Goal: Task Accomplishment & Management: Complete application form

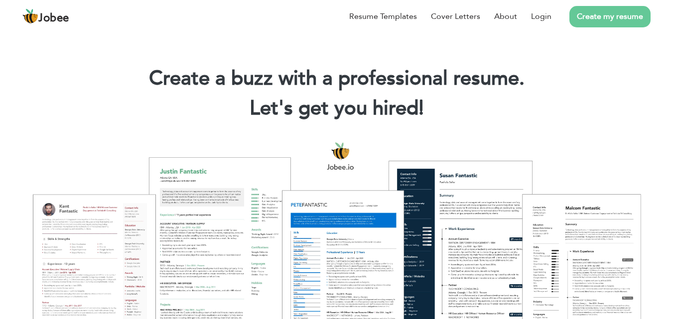
click at [605, 20] on link "Create my resume" at bounding box center [610, 16] width 81 height 21
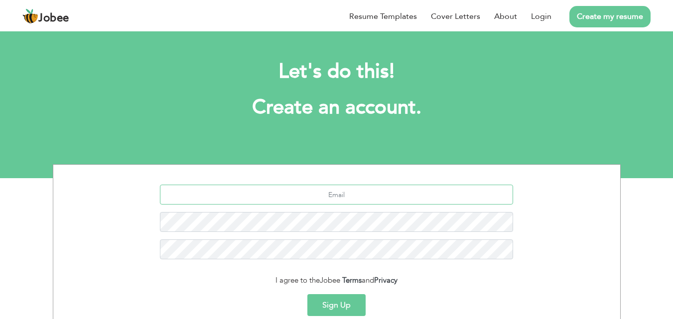
click at [336, 199] on input "text" at bounding box center [336, 195] width 353 height 20
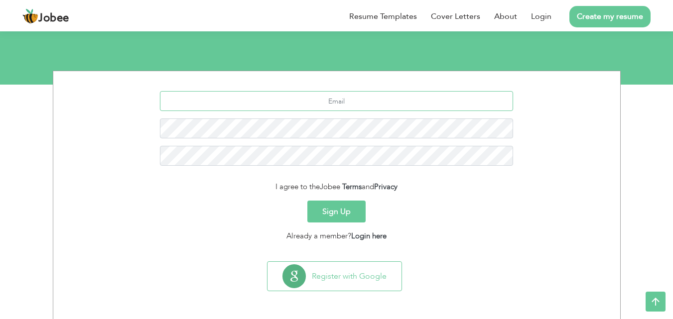
scroll to position [94, 0]
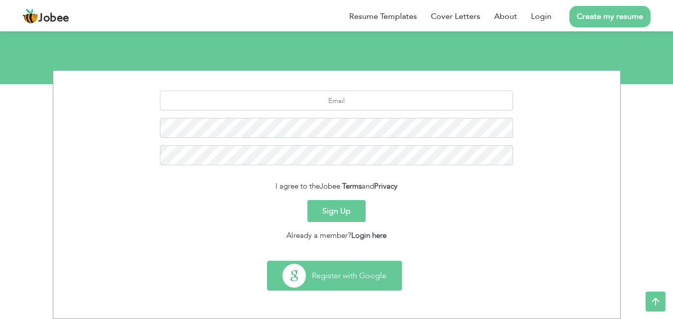
click at [349, 278] on button "Register with Google" at bounding box center [335, 276] width 134 height 29
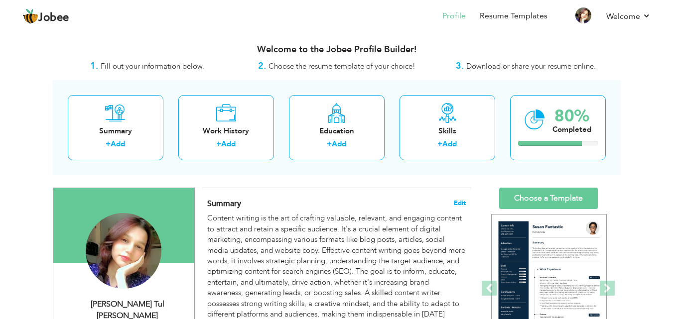
click at [462, 201] on span "Edit" at bounding box center [460, 203] width 12 height 7
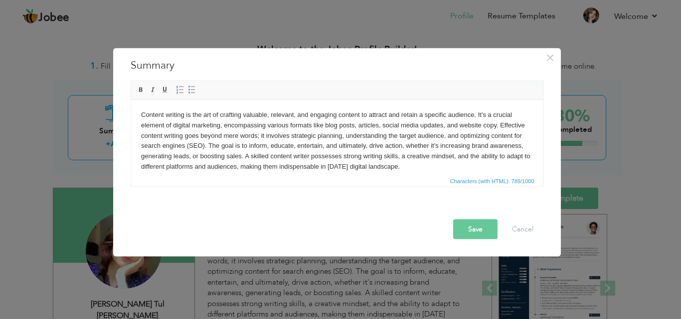
click at [412, 145] on body "Content writing is the art of crafting valuable, relevant, and engaging content…" at bounding box center [337, 141] width 392 height 62
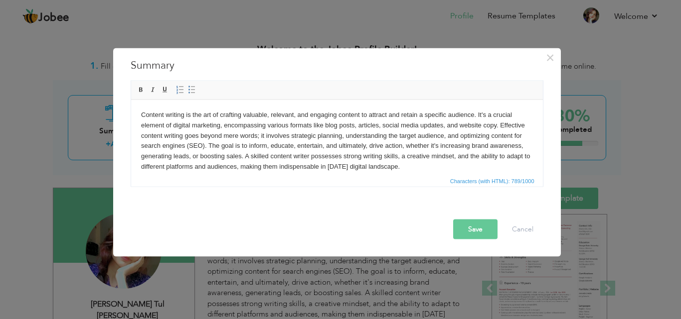
click at [408, 167] on body "Content writing is the art of crafting valuable, relevant, and engaging content…" at bounding box center [337, 141] width 392 height 62
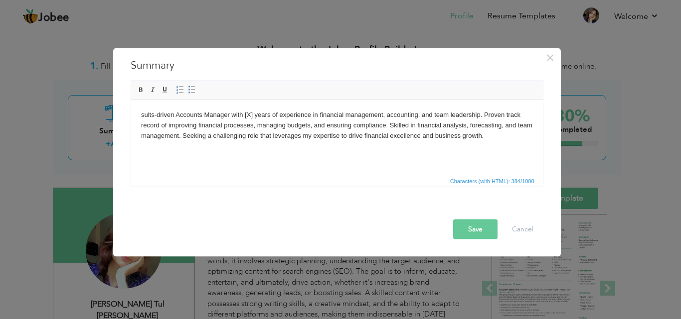
click at [252, 117] on body "sults-driven Accounts Manager with [X] years of experience in financial managem…" at bounding box center [337, 125] width 392 height 31
click at [488, 222] on button "Save" at bounding box center [475, 229] width 44 height 20
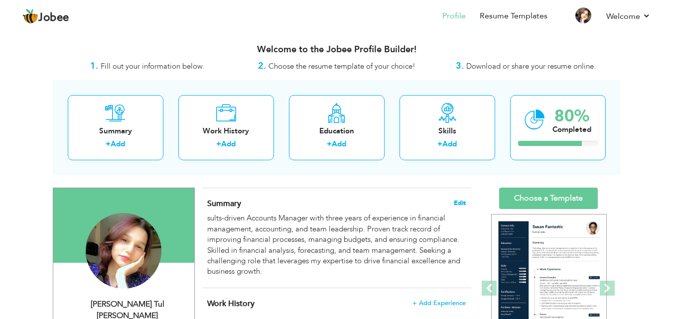
click at [461, 200] on span "Edit" at bounding box center [460, 203] width 12 height 7
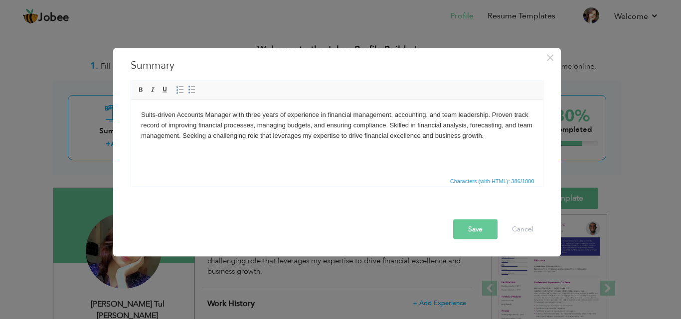
click at [474, 223] on button "Save" at bounding box center [475, 229] width 44 height 20
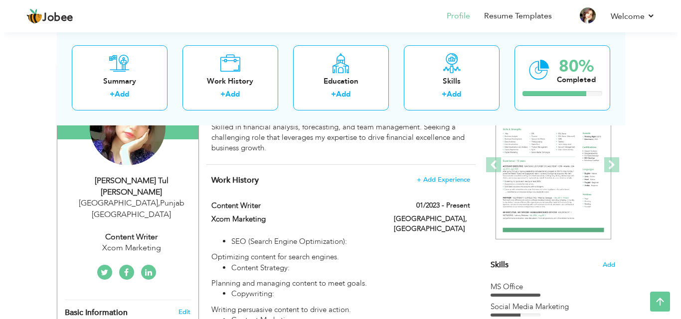
scroll to position [128, 0]
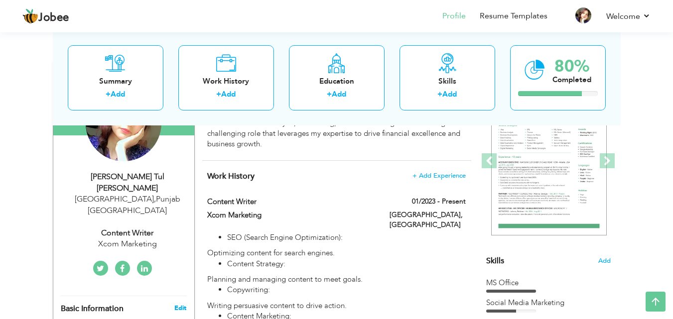
click at [180, 304] on link "Edit" at bounding box center [180, 308] width 12 height 9
type input "Eisha Tul"
type input "Raazia"
type input "+92-325-0333340"
select select "number:166"
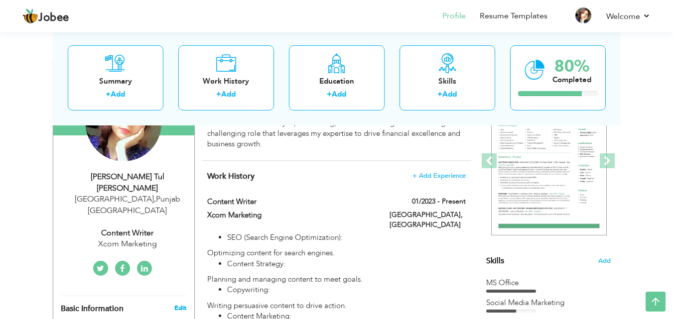
type input "[GEOGRAPHIC_DATA]"
select select "number:4"
type input "Xcom Marketing"
type input "Content Writer"
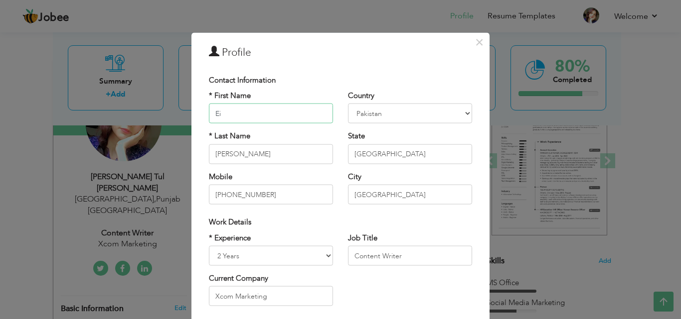
type input "E"
type input "Ghulam"
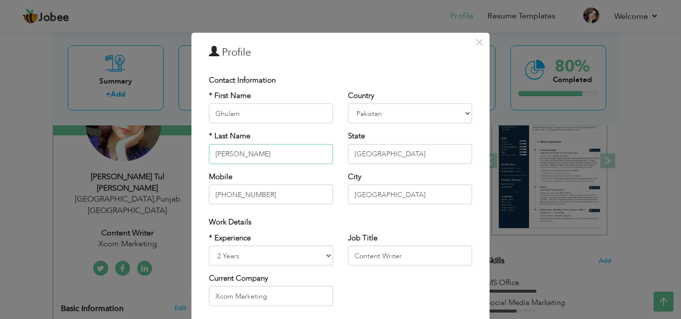
type input "[PERSON_NAME]"
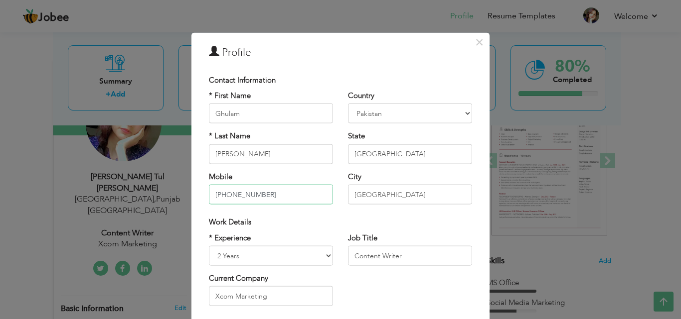
type input "="
type input "[PHONE_NUMBER]"
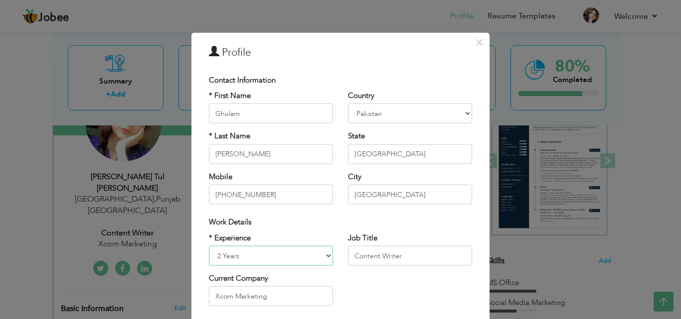
click at [240, 254] on select "Entry Level Less than 1 Year 1 Year 2 Years 3 Years 4 Years 5 Years 6 Years 7 Y…" at bounding box center [271, 256] width 124 height 20
select select "number:5"
click at [209, 246] on select "Entry Level Less than 1 Year 1 Year 2 Years 3 Years 4 Years 5 Years 6 Years 7 Y…" at bounding box center [271, 256] width 124 height 20
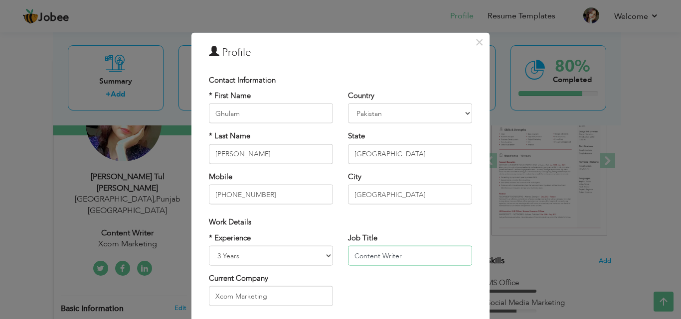
click at [415, 263] on input "Content Writer" at bounding box center [410, 256] width 124 height 20
type input "Account Manager"
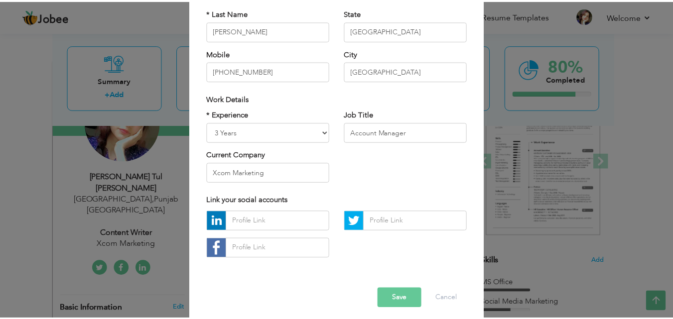
scroll to position [124, 0]
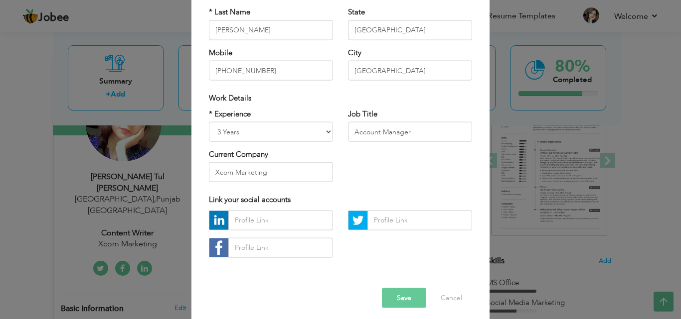
click at [406, 298] on button "Save" at bounding box center [404, 298] width 44 height 20
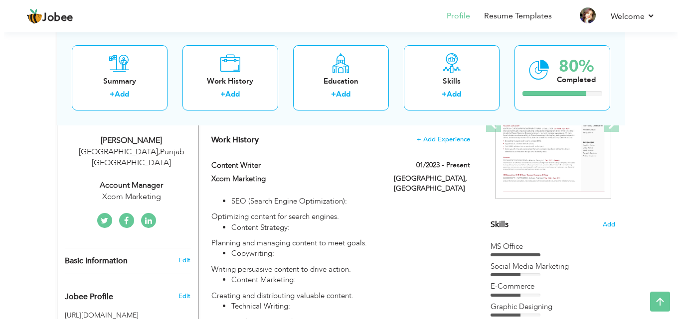
scroll to position [165, 0]
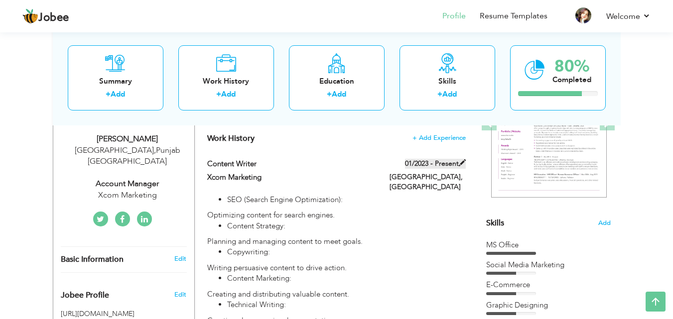
click at [463, 160] on span at bounding box center [462, 162] width 7 height 7
type input "Content Writer"
type input "Xcom Marketing"
type input "01/2023"
type input "[GEOGRAPHIC_DATA]"
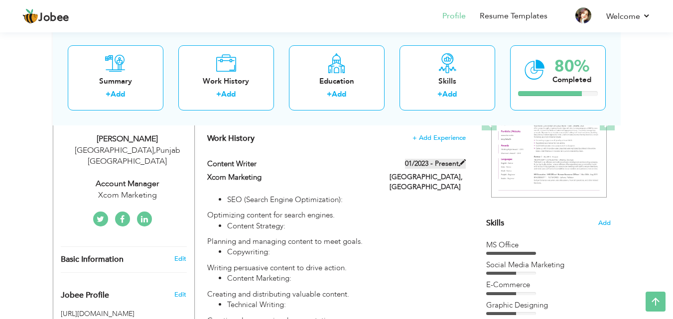
type input "[GEOGRAPHIC_DATA]"
checkbox input "true"
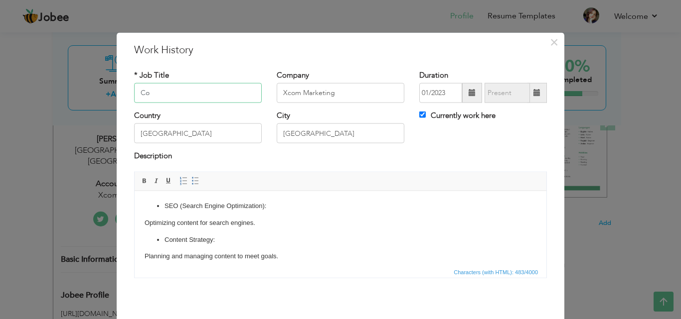
type input "C"
type input "Account Manager"
click at [450, 96] on input "01/2023" at bounding box center [440, 93] width 43 height 20
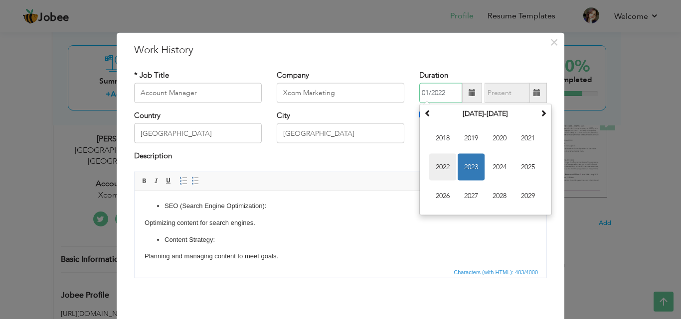
click at [446, 167] on span "2022" at bounding box center [442, 167] width 27 height 27
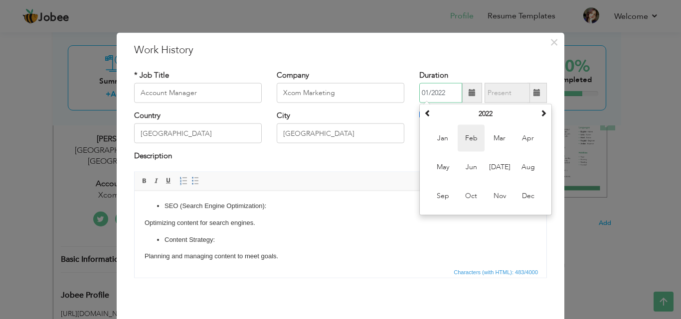
click at [468, 140] on span "Feb" at bounding box center [470, 138] width 27 height 27
type input "02/2022"
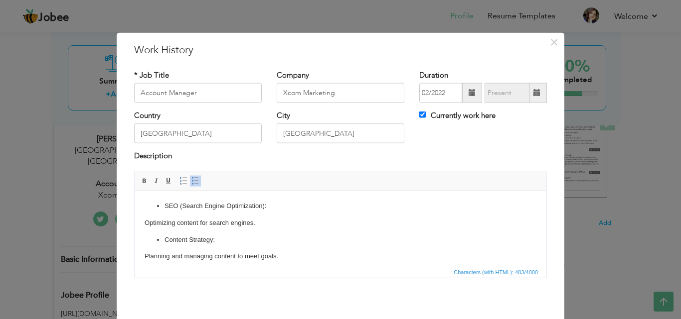
click at [309, 242] on li "Content Strategy:" at bounding box center [340, 240] width 352 height 10
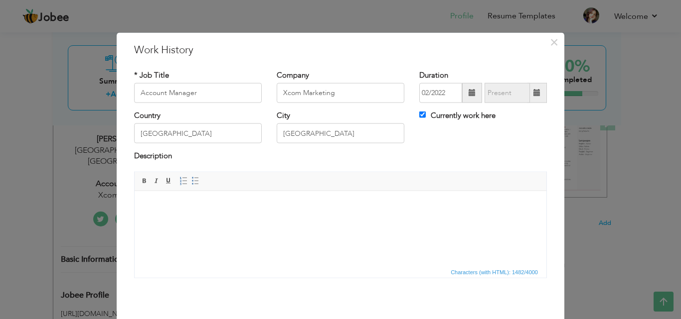
scroll to position [110, 0]
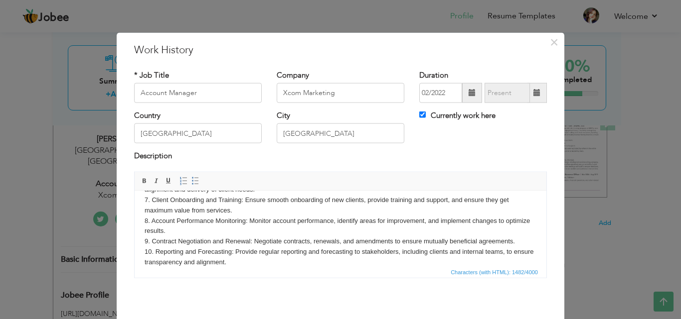
drag, startPoint x: 546, startPoint y: 200, endPoint x: 680, endPoint y: 143, distance: 146.0
click at [680, 143] on div "× Work History * Job Title Account Manager Company Xcom Marketing 02/2022" at bounding box center [340, 159] width 681 height 319
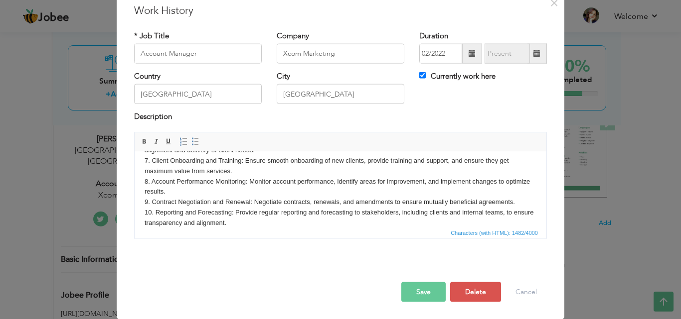
click at [423, 290] on button "Save" at bounding box center [423, 292] width 44 height 20
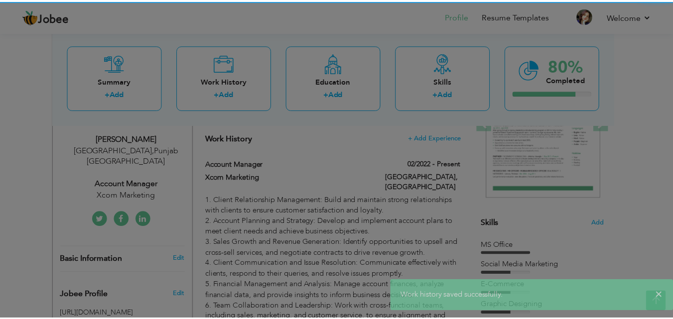
scroll to position [0, 0]
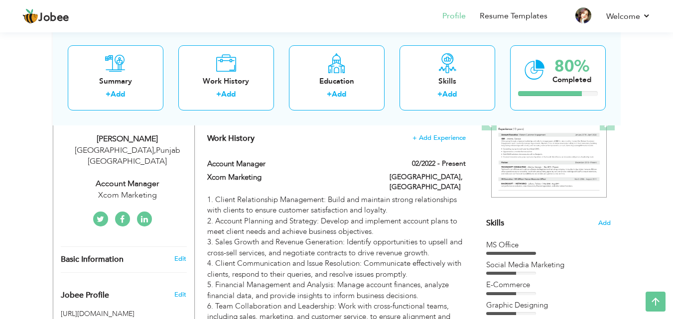
click at [642, 177] on div "View Resume Export PDF Profile Summary Public Link Experience Education Awards …" at bounding box center [336, 301] width 673 height 874
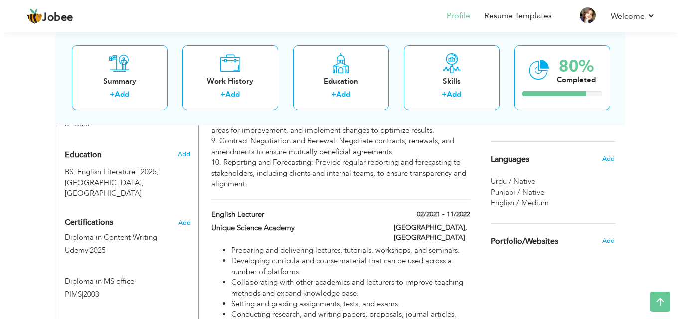
scroll to position [418, 0]
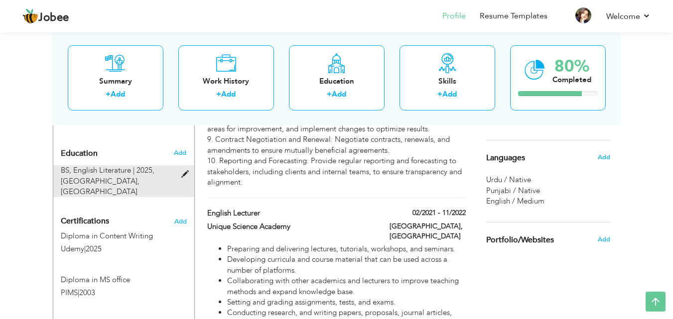
click at [184, 171] on span at bounding box center [187, 174] width 12 height 7
type input "BS"
type input "English Literature"
type input "2025"
type input "Lincoln University"
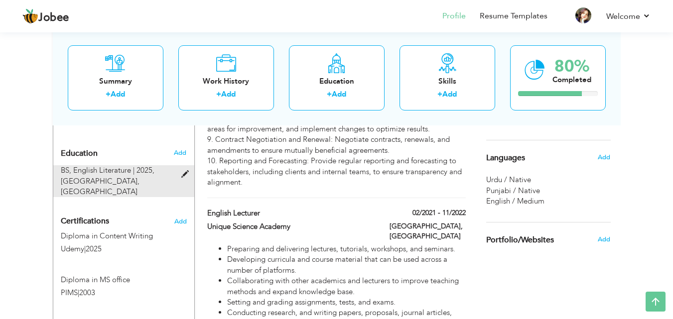
type input "2.87"
radio input "true"
type input "[GEOGRAPHIC_DATA]"
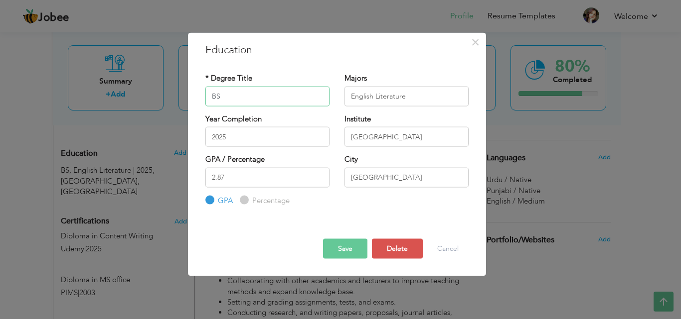
type input "B"
type input "BA"
type input "Arts"
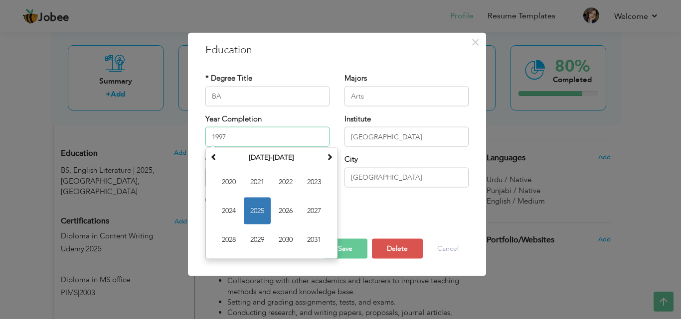
type input "1997"
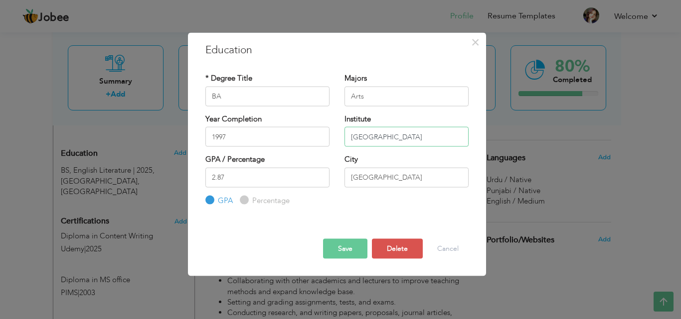
type input "[GEOGRAPHIC_DATA]"
click at [242, 197] on input "Percentage" at bounding box center [243, 200] width 6 height 6
radio input "true"
click at [245, 183] on input "2.87" at bounding box center [267, 177] width 124 height 20
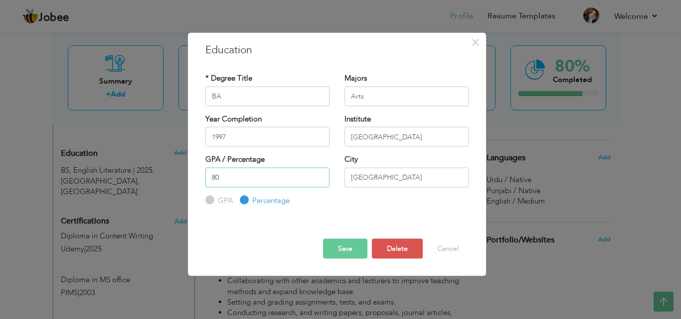
type input "80"
click at [347, 250] on button "Save" at bounding box center [345, 249] width 44 height 20
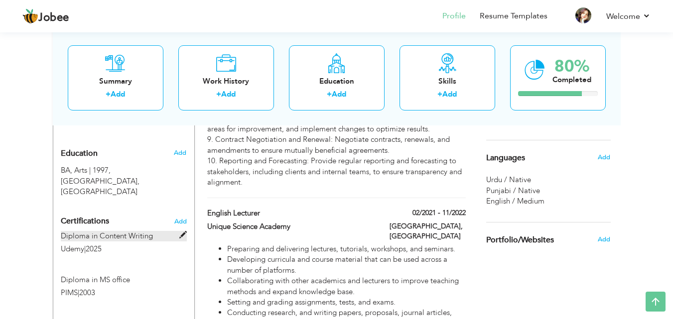
click at [183, 232] on span at bounding box center [182, 235] width 7 height 7
type input "Diploma in Content Writing"
type input "Udemy"
type input "2025"
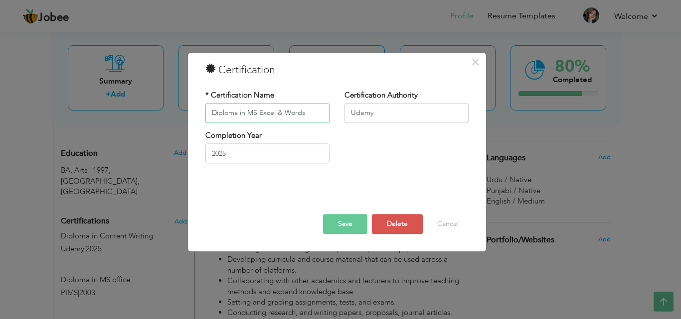
type input "Diploma in MS Excel & Words"
type input "P"
type input "Pakistan Institute of Management Since"
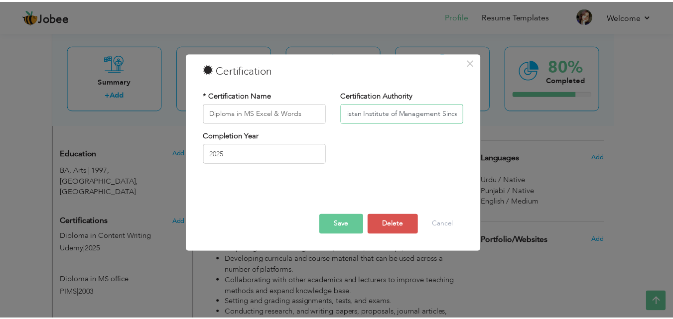
scroll to position [0, 0]
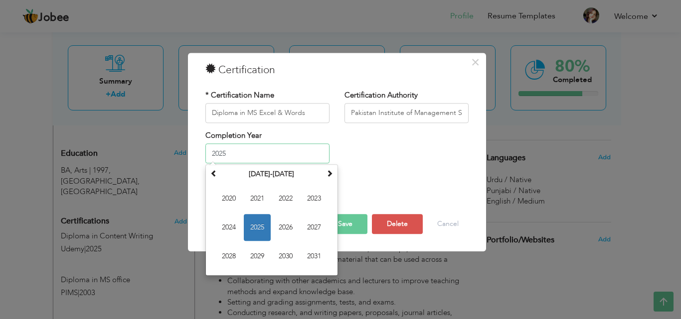
click at [257, 150] on input "2025" at bounding box center [267, 154] width 124 height 20
click at [328, 174] on span at bounding box center [329, 173] width 7 height 7
click at [215, 176] on span at bounding box center [213, 173] width 7 height 7
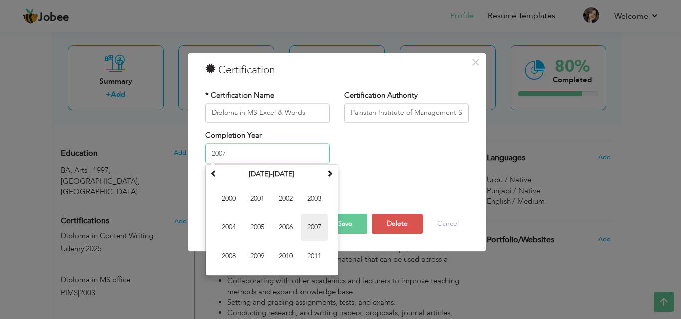
click at [313, 229] on span "2007" at bounding box center [313, 228] width 27 height 27
type input "2007"
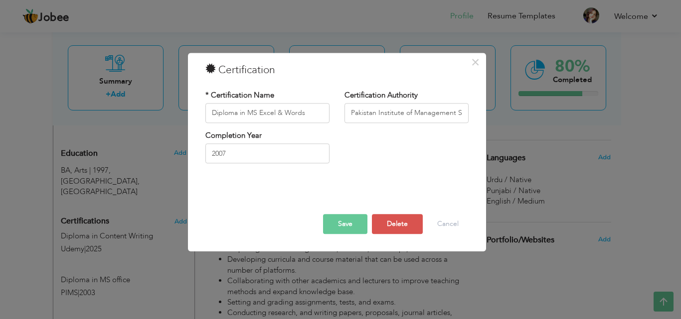
click at [346, 225] on button "Save" at bounding box center [345, 224] width 44 height 20
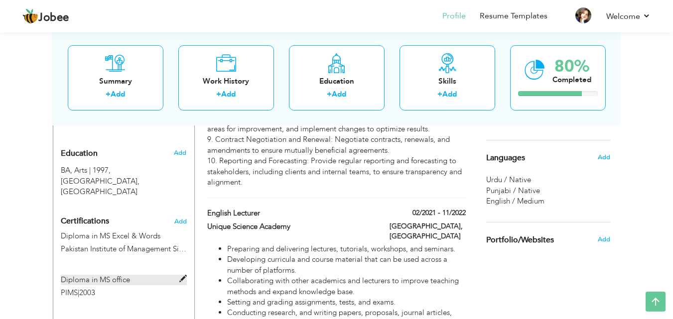
click at [181, 276] on span at bounding box center [182, 279] width 7 height 7
type input "Diploma in MS office"
type input "PIMS"
type input "2003"
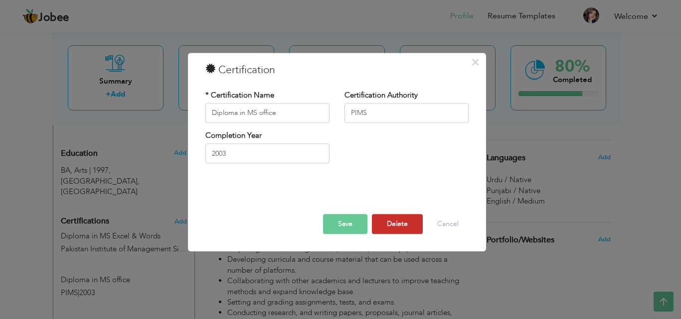
click at [390, 221] on button "Delete" at bounding box center [397, 224] width 51 height 20
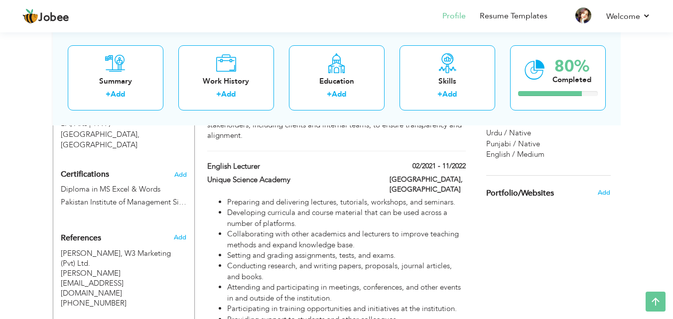
scroll to position [469, 0]
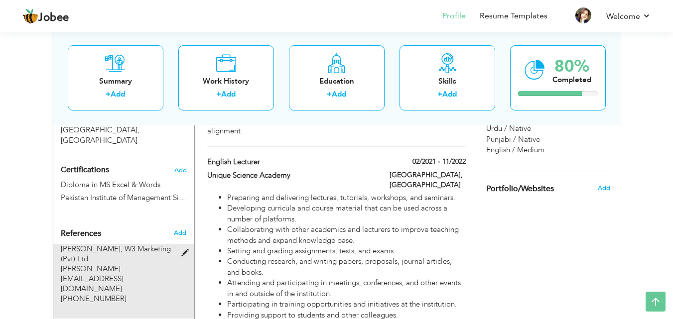
click at [184, 250] on span at bounding box center [187, 253] width 12 height 7
type input "Ghulam Kibria"
type input "W3 Marketing (Pvt) Ltd."
type input "Kibria.zong@gmail.com"
type input "+923172202222"
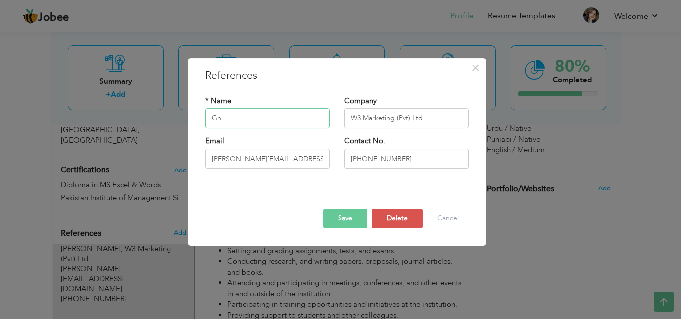
type input "G"
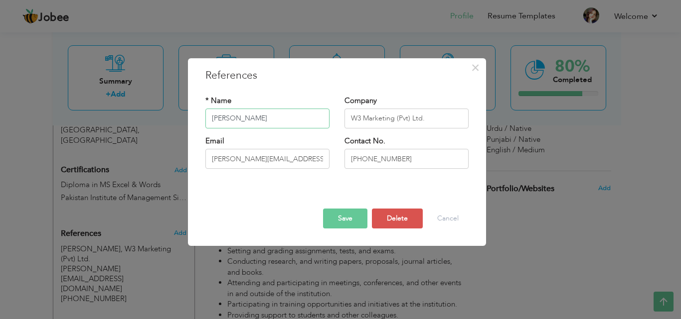
type input "[PERSON_NAME]"
click at [420, 125] on input "W3 Marketing (Pvt) Ltd." at bounding box center [406, 119] width 124 height 20
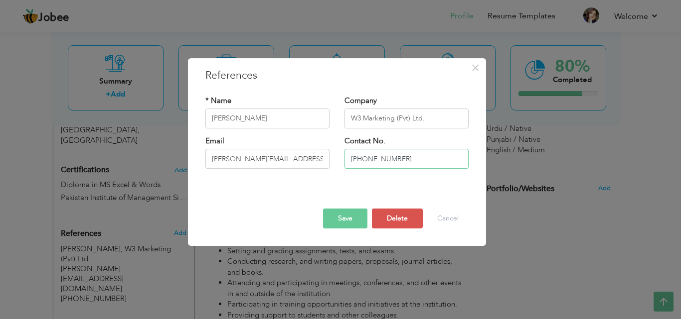
click at [410, 157] on input "+923172202222" at bounding box center [406, 159] width 124 height 20
type input "03216666104"
click at [303, 162] on input "Kibria.zong@gmail.com" at bounding box center [267, 159] width 124 height 20
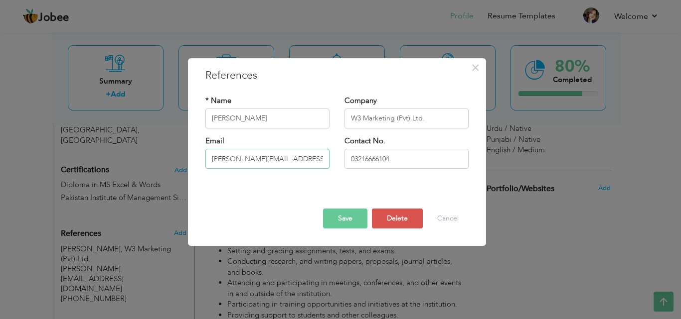
click at [303, 162] on input "Kibria.zong@gmail.com" at bounding box center [267, 159] width 124 height 20
paste input "[EMAIL_ADDRESS][DOMAIN_NAME]"
type input "[EMAIL_ADDRESS][DOMAIN_NAME]"
click at [392, 120] on input "W3 Marketing (Pvt) Ltd." at bounding box center [406, 119] width 124 height 20
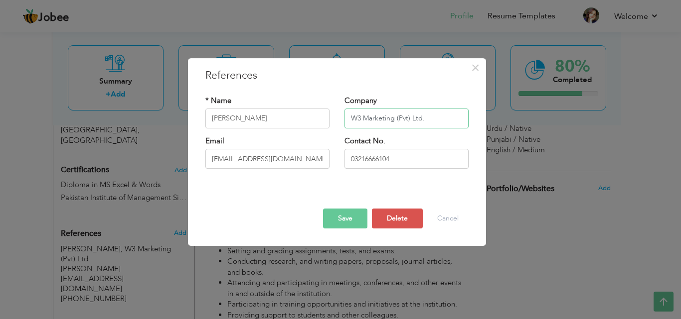
click at [392, 120] on input "W3 Marketing (Pvt) Ltd." at bounding box center [406, 119] width 124 height 20
click at [391, 122] on input "W3 Marketing (Pvt) Ltd." at bounding box center [406, 119] width 124 height 20
click at [391, 124] on input "W3 Marketing (Pvt) Ltd." at bounding box center [406, 119] width 124 height 20
click at [416, 118] on input "W3 Marketing (Pvt) Ltd." at bounding box center [406, 119] width 124 height 20
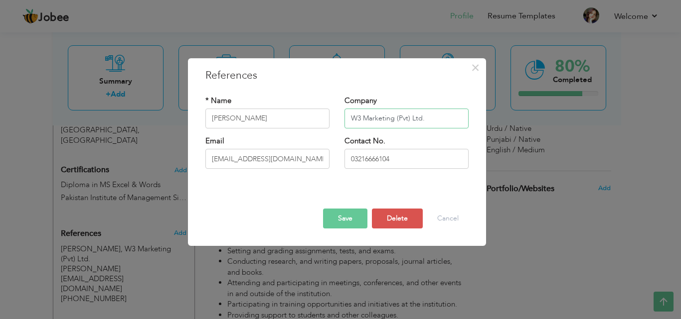
click at [416, 118] on input "W3 Marketing (Pvt) Ltd." at bounding box center [406, 119] width 124 height 20
type input "[GEOGRAPHIC_DATA]."
click at [355, 213] on button "Save" at bounding box center [345, 219] width 44 height 20
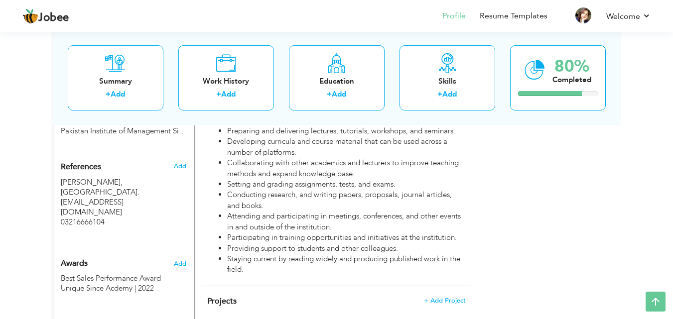
scroll to position [543, 0]
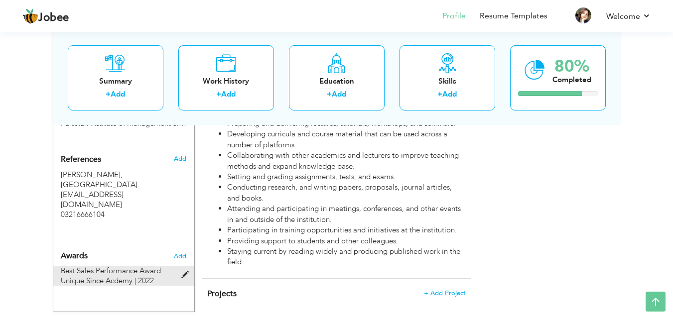
click at [187, 272] on span at bounding box center [187, 275] width 12 height 7
type input "Best Sales Performance Award"
type input "Unique Since Acdemy"
type input "2022"
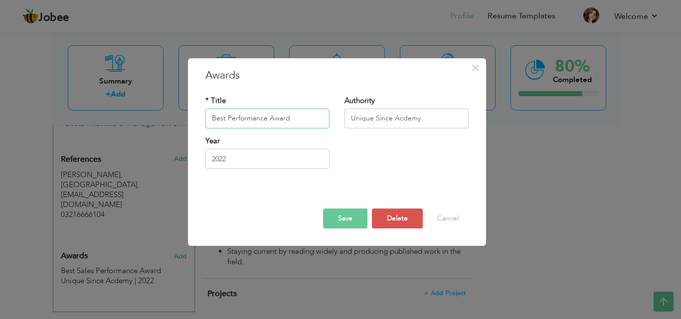
type input "Best Performance Award"
click at [419, 117] on input "Unique Since Acdemy" at bounding box center [406, 119] width 124 height 20
type input "U"
type input "Xcom Marketing"
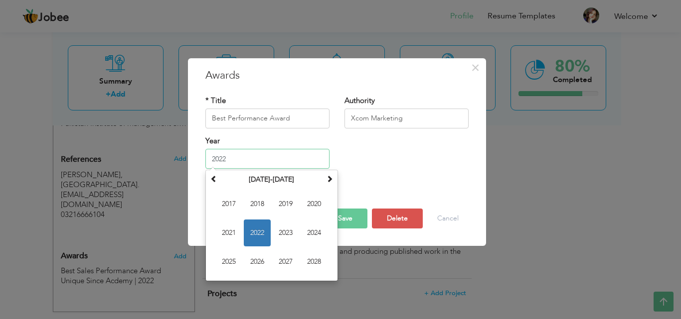
click at [249, 163] on input "2022" at bounding box center [267, 159] width 124 height 20
type input "2023"
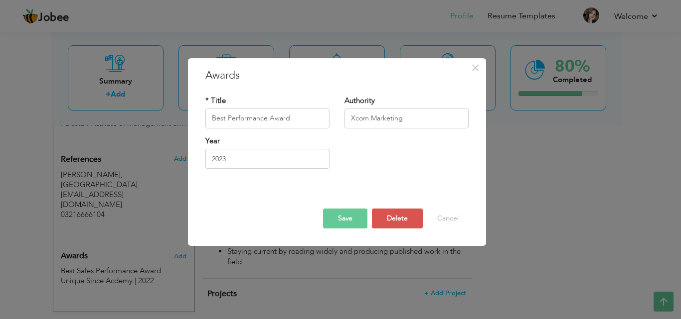
click at [347, 217] on button "Save" at bounding box center [345, 219] width 44 height 20
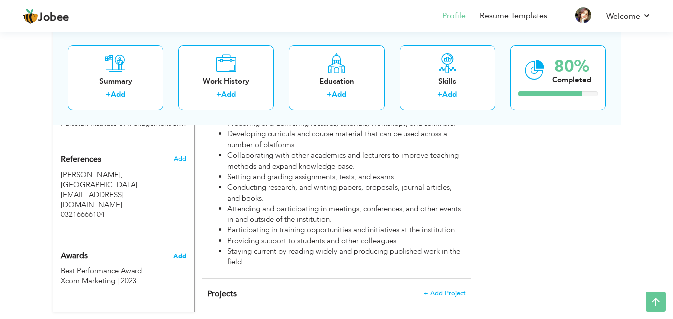
click at [184, 252] on span "Add" at bounding box center [179, 256] width 13 height 9
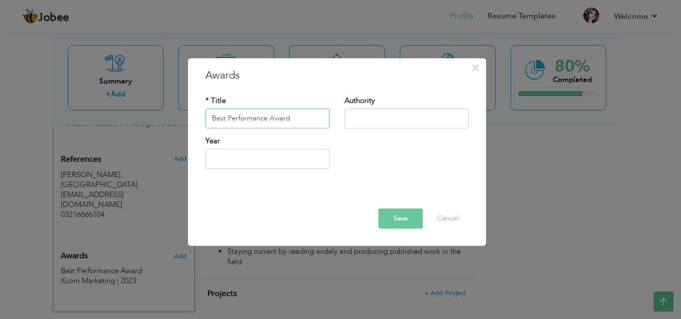
type input "Best Performance Award"
click at [394, 120] on input "text" at bounding box center [406, 119] width 124 height 20
type input "Zong Telecom"
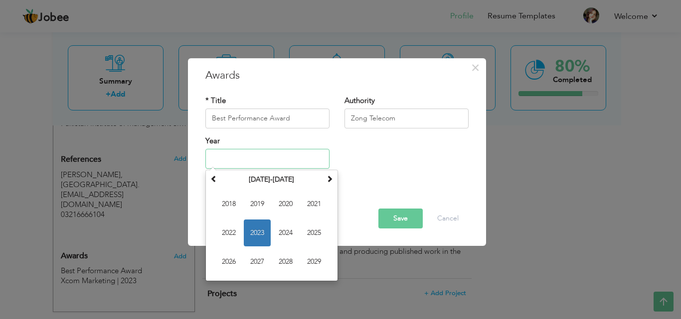
click at [265, 161] on input "text" at bounding box center [267, 159] width 124 height 20
type input "2016"
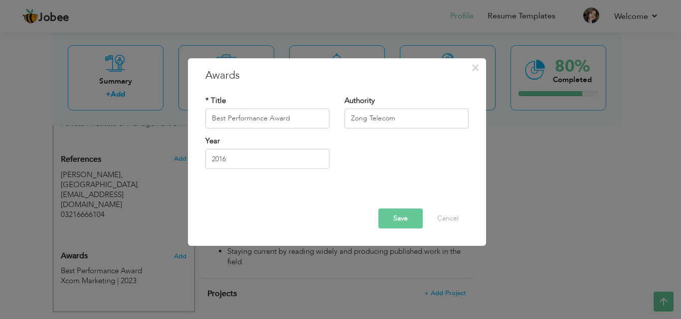
click at [399, 214] on button "Save" at bounding box center [400, 219] width 44 height 20
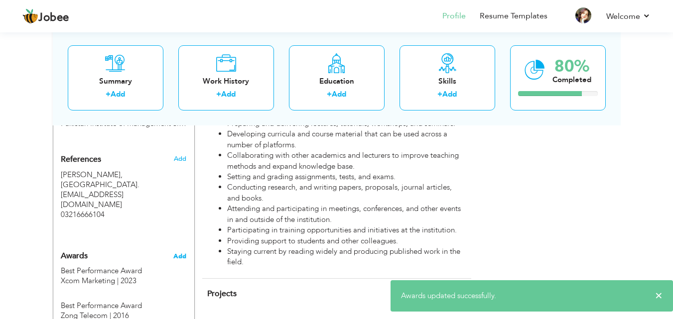
click at [181, 252] on span "Add" at bounding box center [179, 256] width 13 height 9
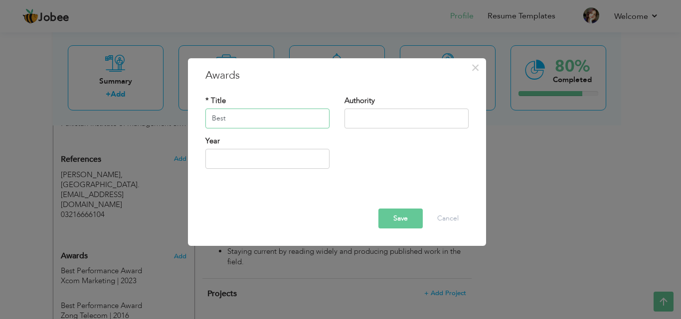
type input "Best Performance Award"
click at [372, 125] on input "text" at bounding box center [406, 119] width 124 height 20
type input "Warid Telecom"
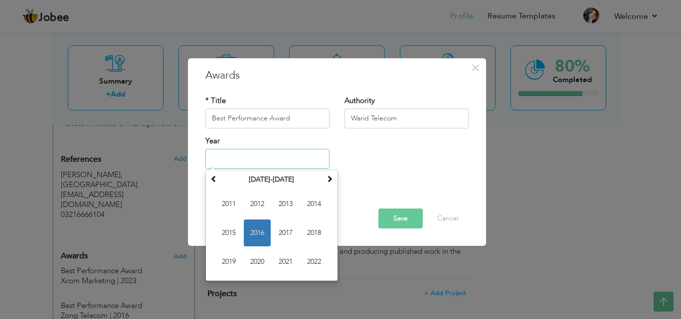
click at [306, 159] on input "text" at bounding box center [267, 159] width 124 height 20
type input "2006"
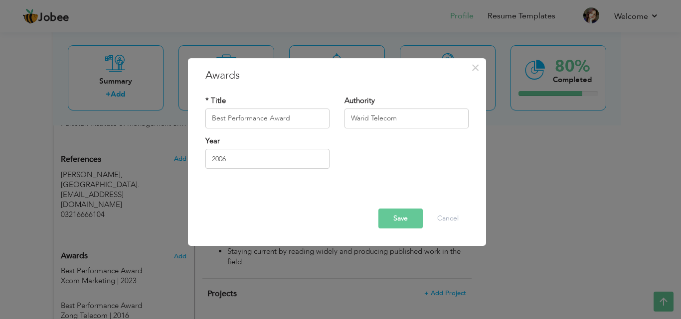
click at [388, 217] on button "Save" at bounding box center [400, 219] width 44 height 20
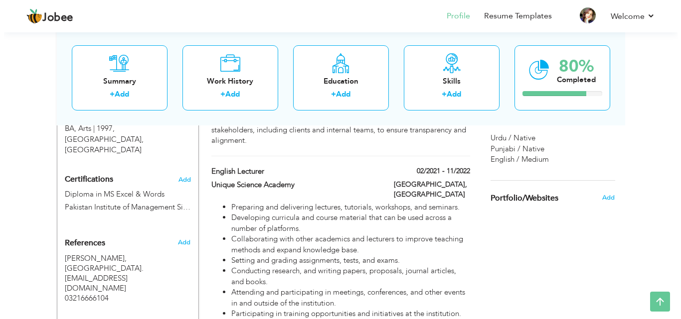
scroll to position [461, 0]
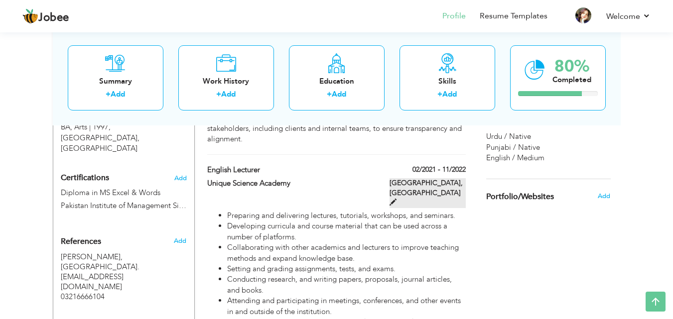
click at [397, 199] on span at bounding box center [393, 202] width 7 height 7
type input "English Lecturer"
type input "Unique Science Academy"
type input "02/2021"
type input "11/2022"
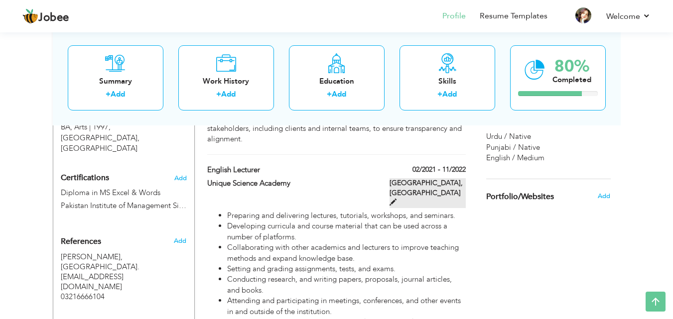
checkbox input "false"
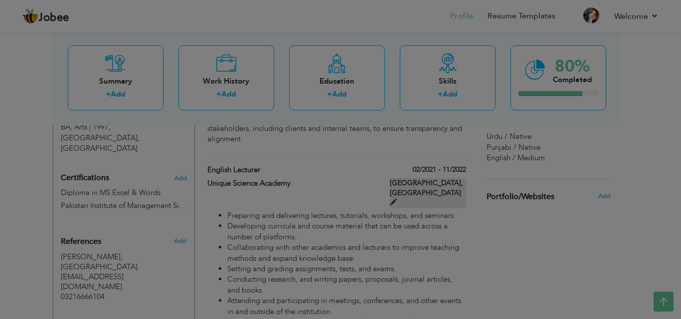
scroll to position [0, 0]
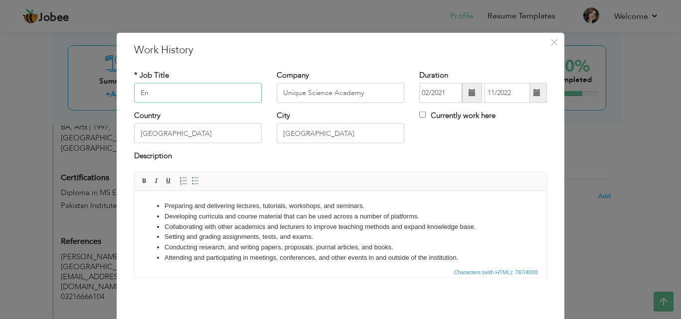
type input "E"
paste input "Sales Manager"
type input "Sales Manager"
click at [362, 93] on input "Unique Science Academy" at bounding box center [341, 93] width 128 height 20
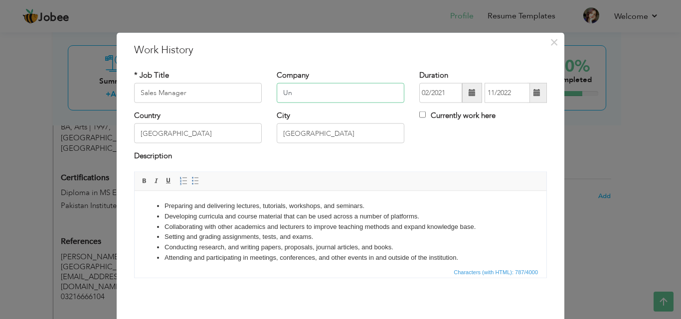
type input "U"
paste input "ZIRAN WATER PRIVATE LIMITED"
click at [362, 94] on input "ZIRAN WATER PRIVATE LIMITED" at bounding box center [341, 93] width 128 height 20
type input "ZIRAN WATER PRIVATE LIMITED"
click at [338, 237] on li "Setting and grading assignments, tests, and exams." at bounding box center [340, 237] width 352 height 10
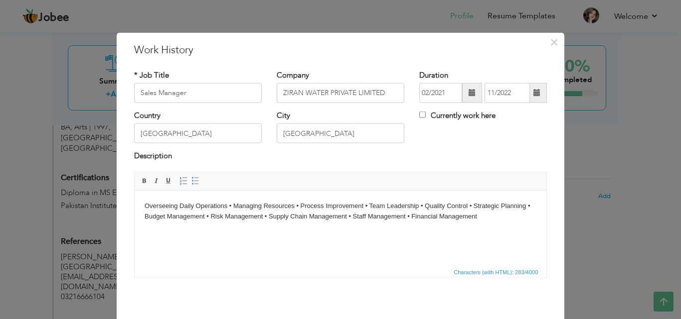
click at [344, 223] on html "Overseeing Daily Operations • Managing Resources • Process Improvement • Team L…" at bounding box center [341, 211] width 412 height 41
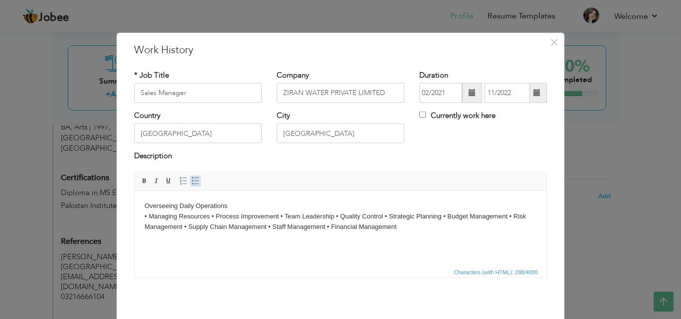
click at [191, 182] on span at bounding box center [195, 181] width 8 height 8
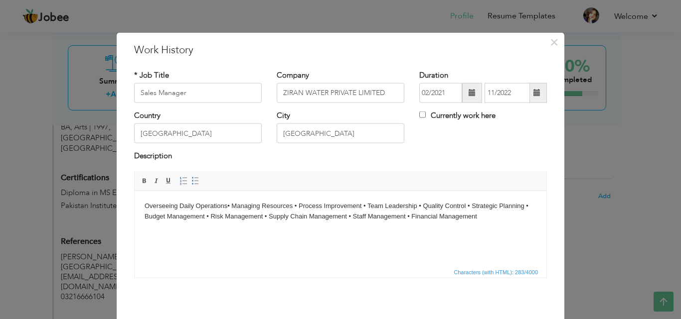
click at [232, 205] on body "Overseeing Daily Operations • Managing Resources • Process Improvement • Team L…" at bounding box center [341, 211] width 392 height 21
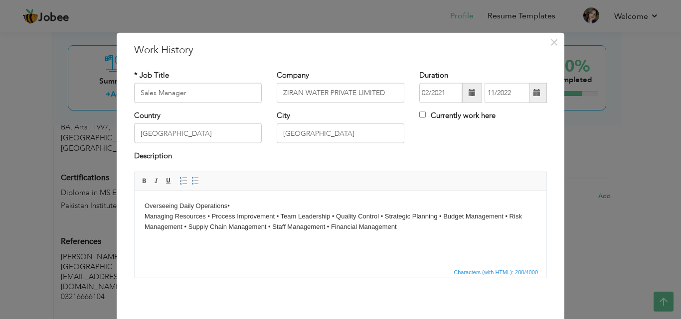
click at [236, 206] on body "Overseeing Daily Operations • ​​​​​​​ Managing Resources • Process Improvement …" at bounding box center [341, 216] width 392 height 31
click at [211, 216] on body "Overseeing Daily Operations Managing Resources • Process Improvement • Team Lea…" at bounding box center [341, 216] width 392 height 31
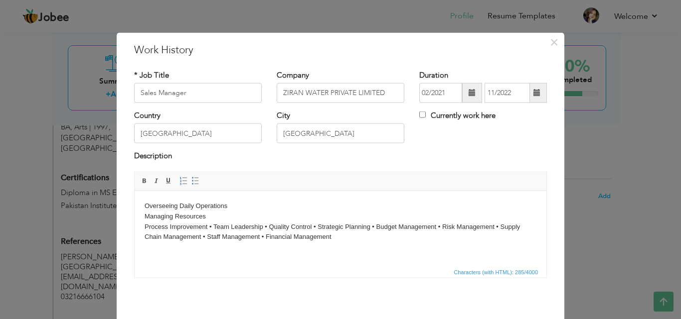
click at [213, 226] on body "Overseeing Daily Operations Managing Resources ​​​​​​​ Process Improvement • Te…" at bounding box center [341, 221] width 392 height 41
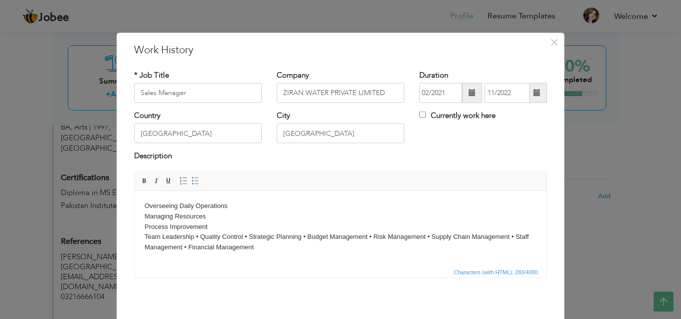
click at [199, 237] on body "Overseeing Daily Operations Managing Resources Process Improvement ​​​​​​​ Team…" at bounding box center [341, 227] width 392 height 52
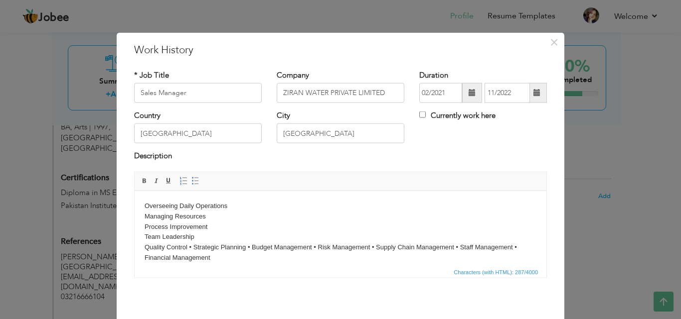
click at [194, 246] on body "Overseeing Daily Operations Managing Resources Process Improvement Team Leaders…" at bounding box center [341, 232] width 392 height 62
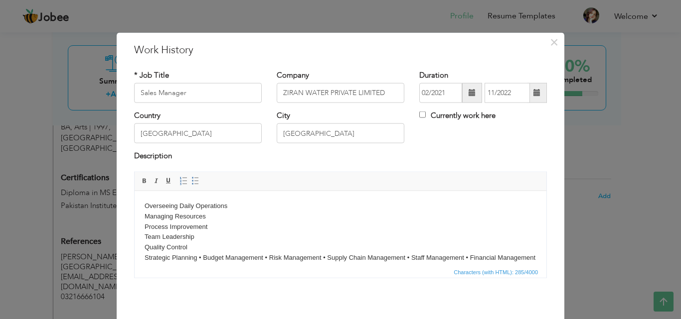
click at [203, 256] on body "Overseeing Daily Operations Managing Resources Process Improvement Team Leaders…" at bounding box center [341, 232] width 392 height 62
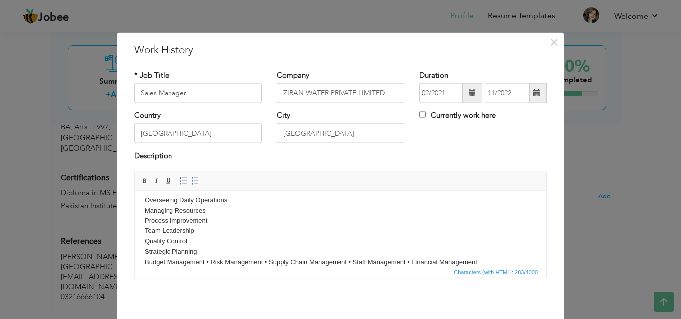
click at [211, 260] on body "Overseeing Daily Operations Managing Resources Process Improvement Team Leaders…" at bounding box center [341, 231] width 392 height 73
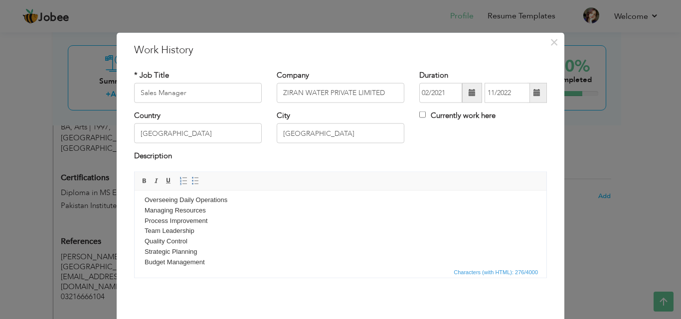
scroll to position [16, 0]
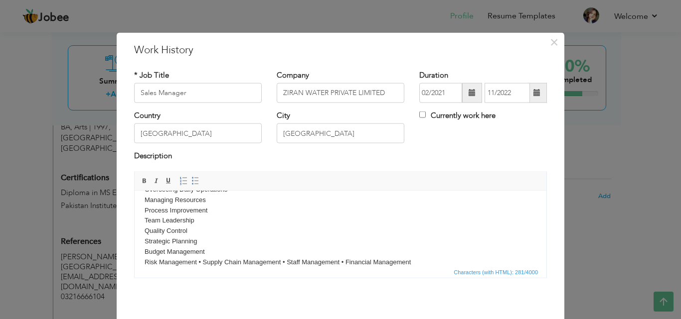
click at [203, 261] on body "Overseeing Daily Operations Managing Resources Process Improvement Team Leaders…" at bounding box center [341, 225] width 392 height 83
click at [228, 261] on body "Overseeing Daily Operations Managing Resources Process Improvement Team Leaders…" at bounding box center [341, 220] width 392 height 93
click at [203, 262] on body "Overseeing Daily Operations Managing Resources Process Improvement Team Leaders…" at bounding box center [341, 216] width 392 height 104
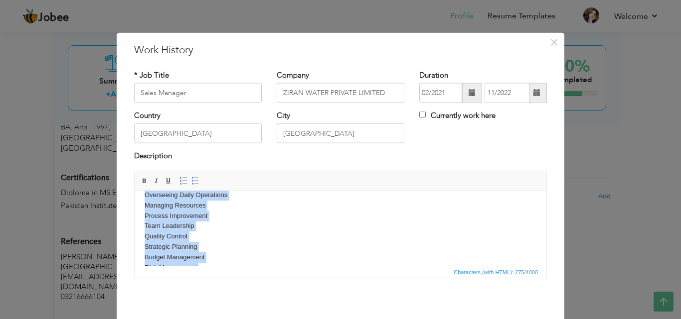
scroll to position [47, 0]
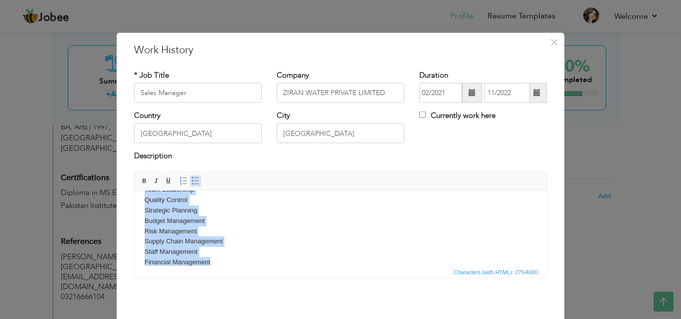
click at [191, 179] on span at bounding box center [195, 181] width 8 height 8
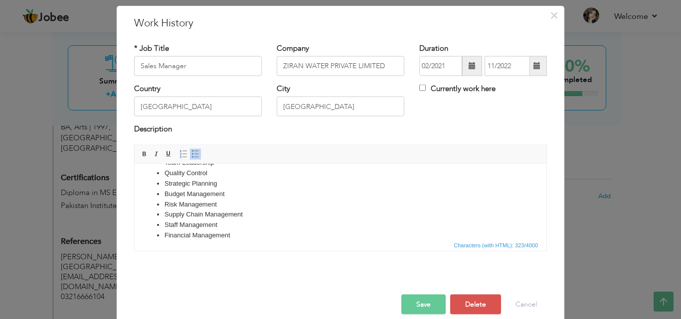
scroll to position [28, 0]
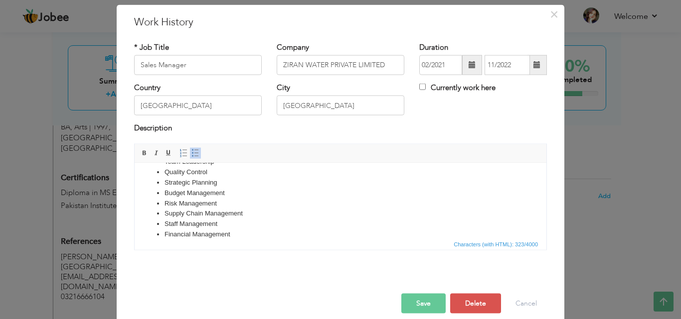
click at [427, 299] on button "Save" at bounding box center [423, 304] width 44 height 20
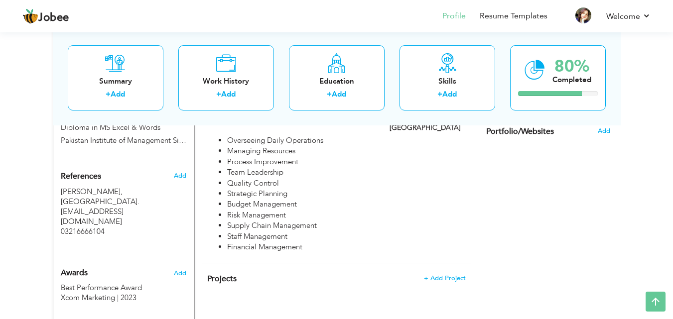
scroll to position [528, 0]
click at [449, 274] on span "+ Add Project" at bounding box center [445, 277] width 42 height 7
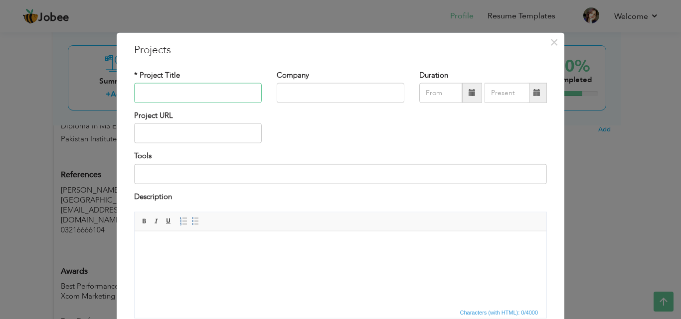
paste input "Direct Sales Manager"
type input "Direct Sales Manager"
paste input "ZONG (CHINAPAK LIMITED)"
type input "ZONG (China PAK LIMITED)"
click at [554, 40] on span "×" at bounding box center [554, 42] width 8 height 18
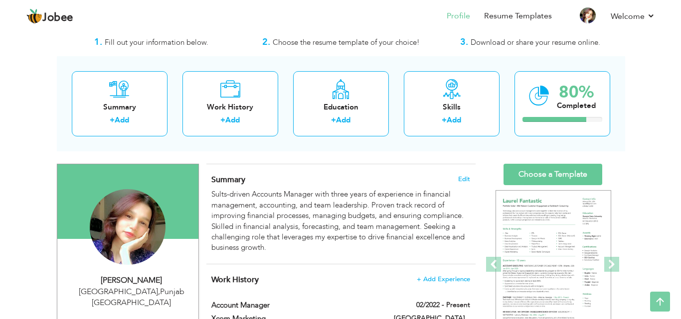
scroll to position [18, 0]
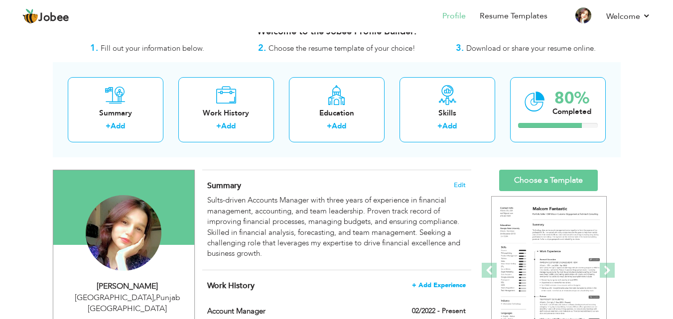
click at [442, 283] on span "+ Add Experience" at bounding box center [439, 285] width 54 height 7
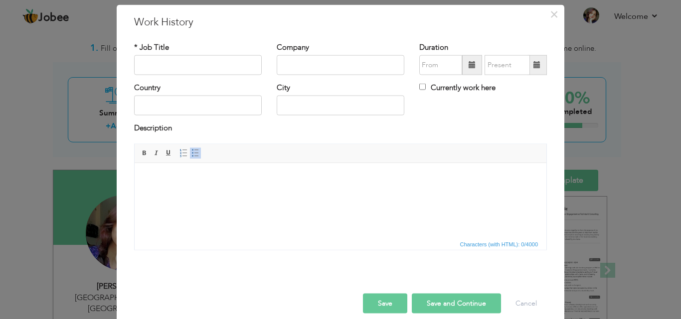
scroll to position [0, 0]
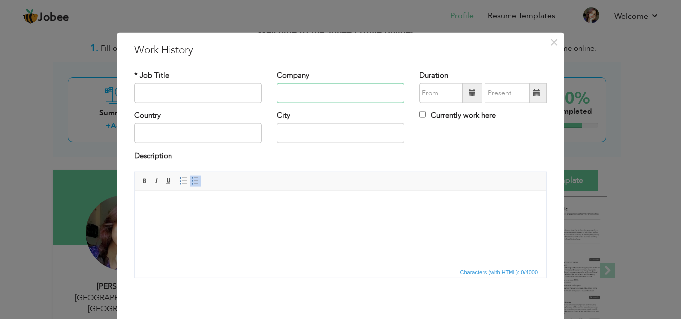
click at [319, 98] on input "text" at bounding box center [341, 93] width 128 height 20
paste input "ZONG (CHINAPAK LIMITED)"
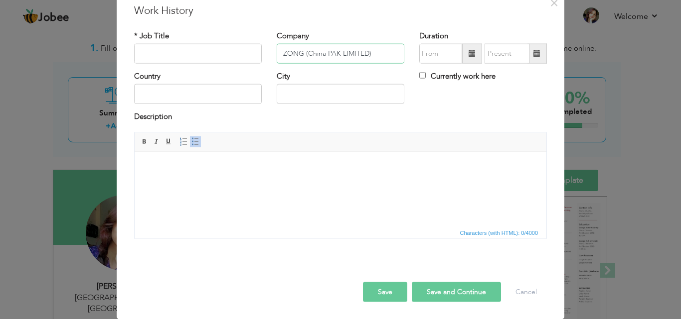
type input "ZONG (China PAK LIMITED)"
click at [177, 53] on input "text" at bounding box center [198, 54] width 128 height 20
type input "Direct Sales Manager"
click at [177, 89] on input "text" at bounding box center [198, 94] width 128 height 20
type input "[GEOGRAPHIC_DATA]"
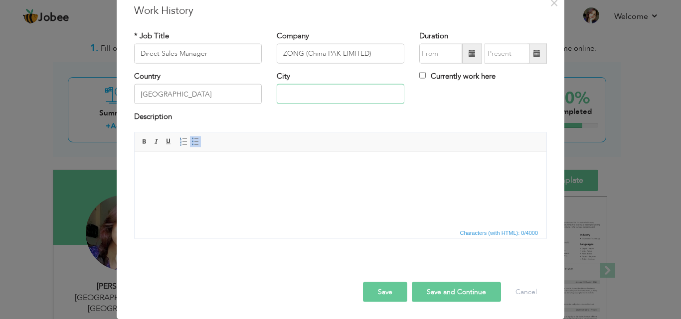
type input "[GEOGRAPHIC_DATA]"
click at [198, 166] on body at bounding box center [341, 166] width 392 height 10
click at [224, 163] on body at bounding box center [341, 166] width 392 height 10
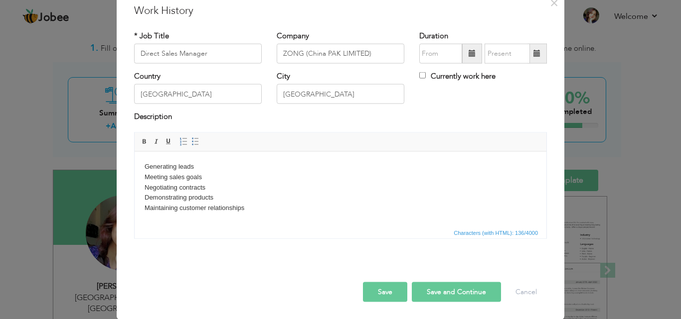
click at [381, 291] on button "Save" at bounding box center [385, 292] width 44 height 20
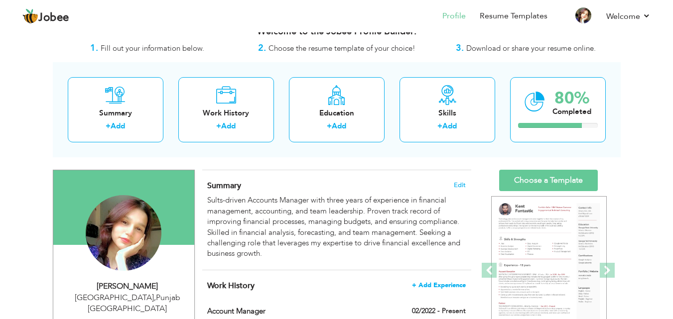
click at [449, 282] on span "+ Add Experience" at bounding box center [439, 285] width 54 height 7
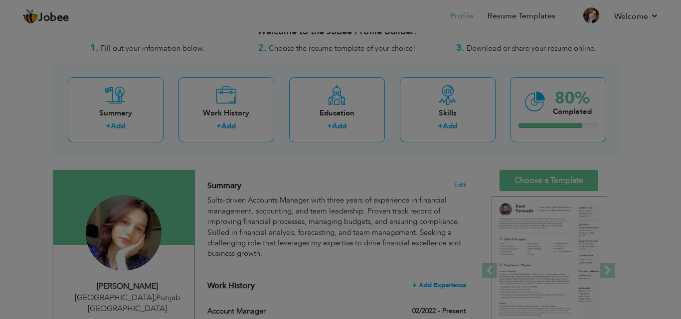
scroll to position [0, 0]
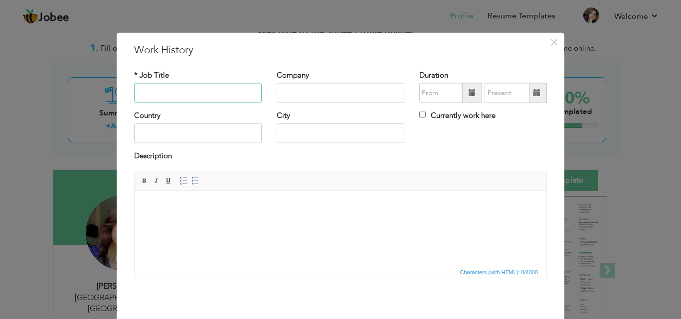
paste input "Sr. Regional Coordinator"
type input "Sr. Regional Coordinator"
click at [292, 95] on input "text" at bounding box center [341, 93] width 128 height 20
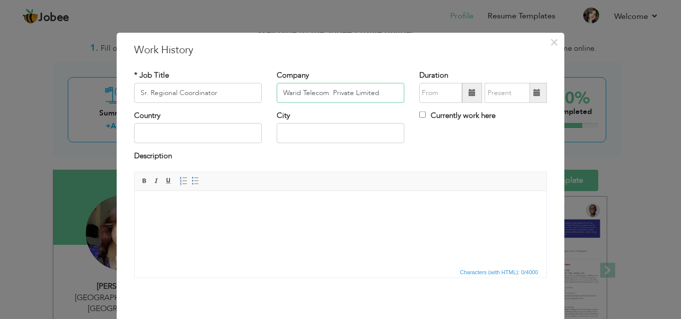
type input "Warid Telecom Private Limited"
click at [204, 129] on input "text" at bounding box center [198, 134] width 128 height 20
type input "[GEOGRAPHIC_DATA]"
click at [198, 217] on html at bounding box center [341, 206] width 412 height 30
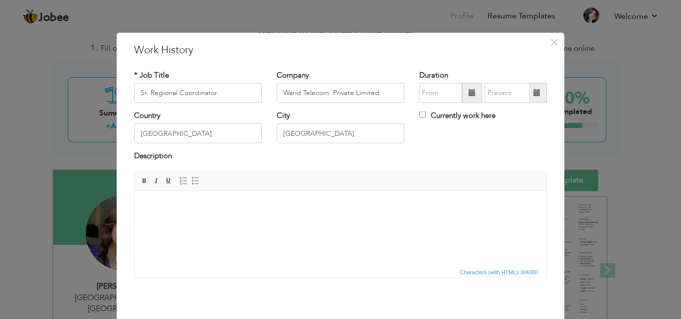
click at [236, 219] on html at bounding box center [341, 206] width 412 height 30
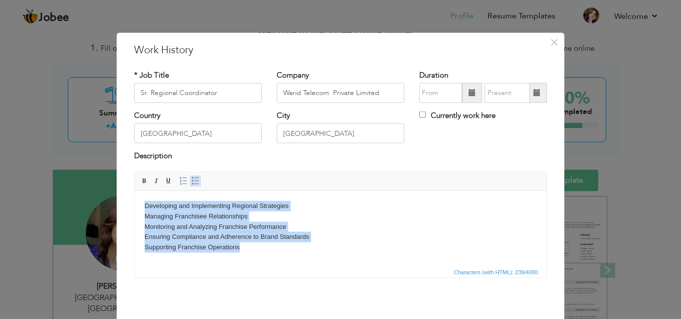
click at [191, 184] on span at bounding box center [195, 181] width 8 height 8
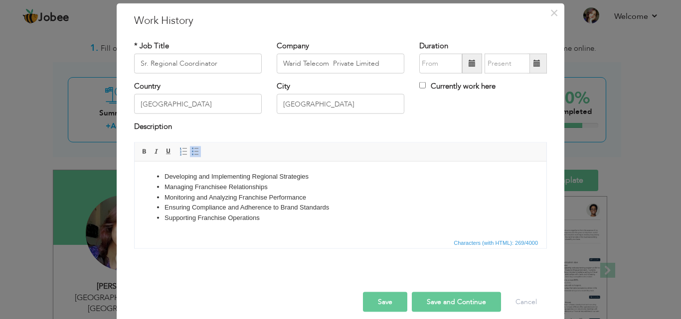
scroll to position [39, 0]
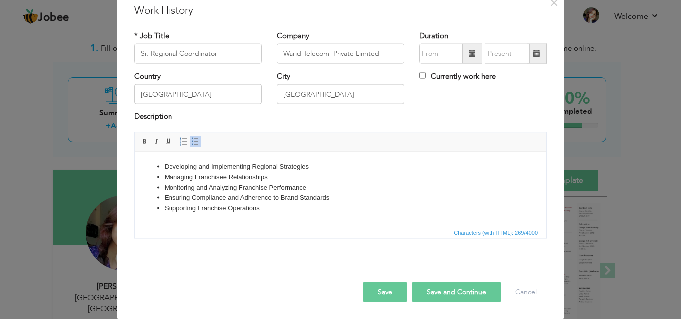
click at [384, 291] on button "Save" at bounding box center [385, 292] width 44 height 20
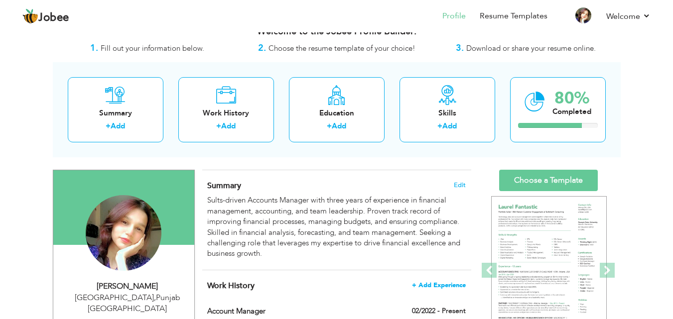
click at [449, 288] on span "+ Add Experience" at bounding box center [439, 285] width 54 height 7
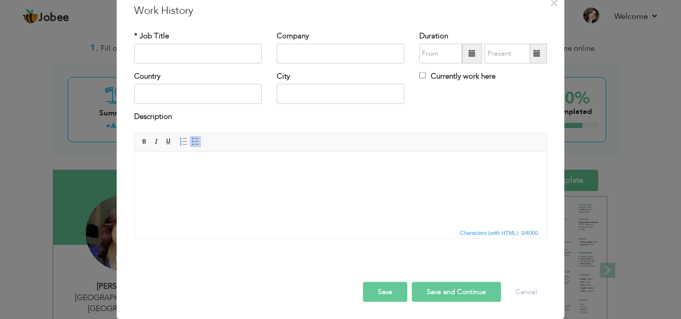
scroll to position [0, 0]
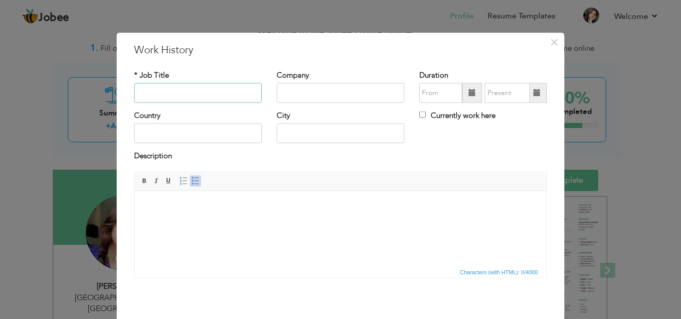
paste input "Sales Supervisor (Direct & Indirect Sales)"
type input "Sales Supervisor (Direct & Indirect Sales)"
click at [299, 89] on input "text" at bounding box center [341, 93] width 128 height 20
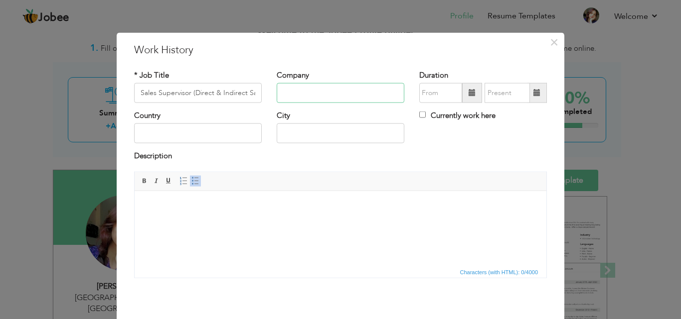
paste input "TELECARD (PVT.) LTD"
type input "TELECARD Private Limited"
click at [225, 130] on input "text" at bounding box center [198, 134] width 128 height 20
type input "[GEOGRAPHIC_DATA]"
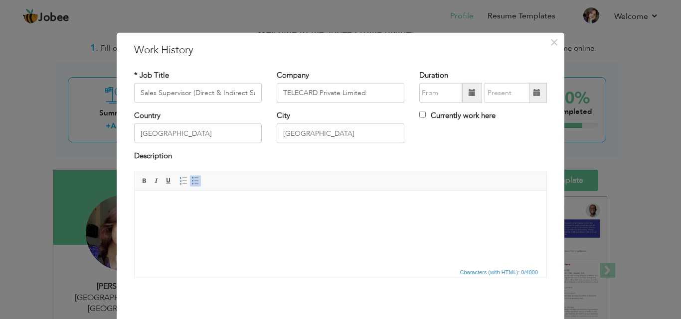
click at [204, 204] on body at bounding box center [341, 206] width 392 height 10
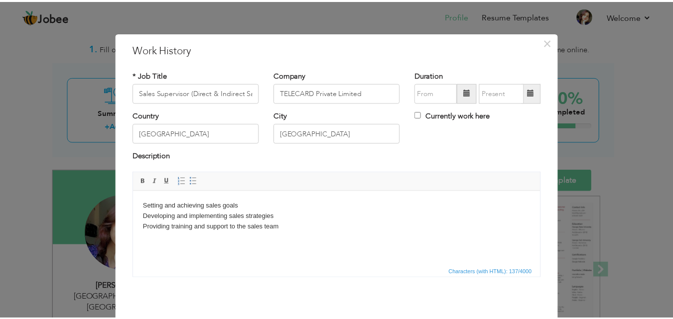
scroll to position [39, 0]
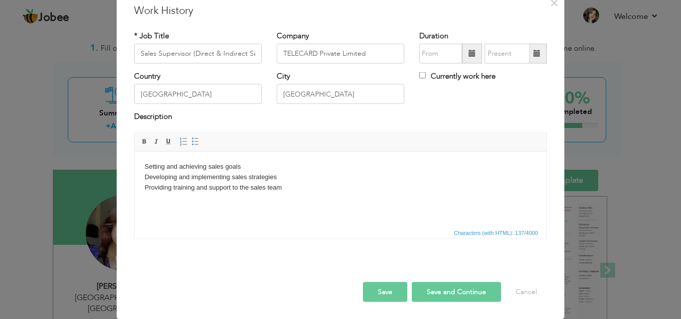
click at [396, 287] on button "Save" at bounding box center [385, 292] width 44 height 20
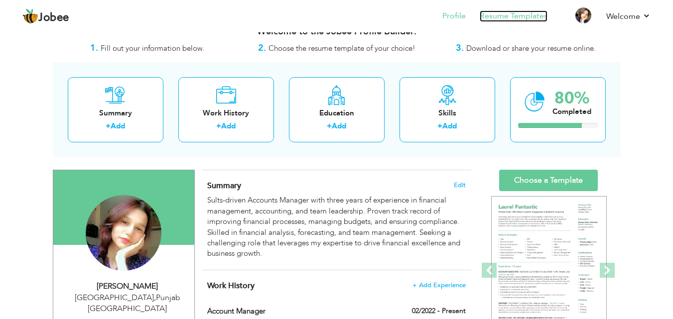
click at [544, 14] on link "Resume Templates" at bounding box center [514, 15] width 68 height 11
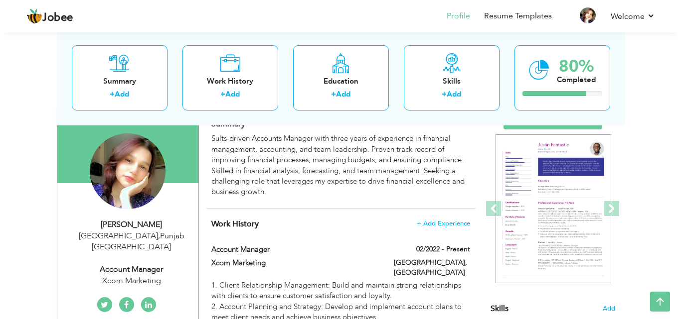
scroll to position [72, 0]
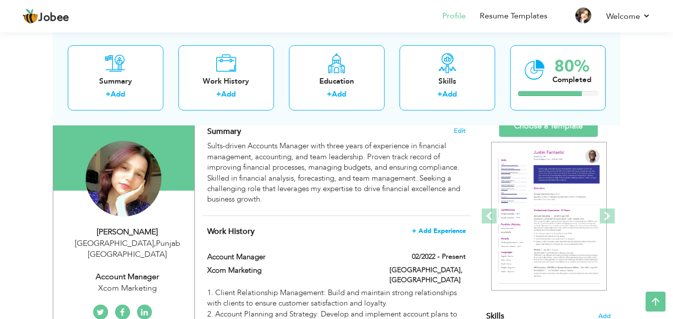
click at [459, 228] on span "+ Add Experience" at bounding box center [439, 231] width 54 height 7
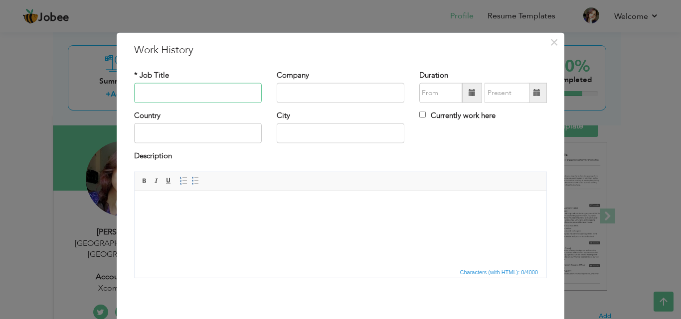
paste input "Sales Supervisor Retail"
type input "Sales Supervisor Retail"
click at [317, 97] on input "text" at bounding box center [341, 93] width 128 height 20
click at [293, 90] on input "text" at bounding box center [341, 93] width 128 height 20
paste input "UDL DISTRIBUTION PVT LTD"
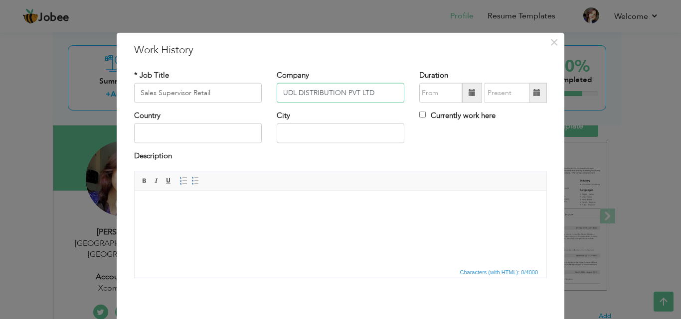
type input "UDL DISTRIBUTION PVT LTD"
click at [223, 131] on input "text" at bounding box center [198, 134] width 128 height 20
type input "[GEOGRAPHIC_DATA]"
click at [210, 194] on html at bounding box center [341, 206] width 412 height 30
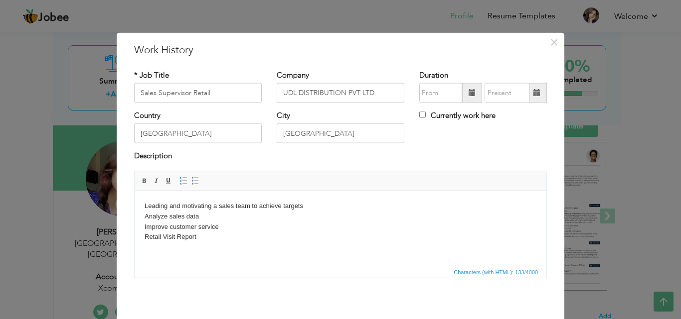
scroll to position [39, 0]
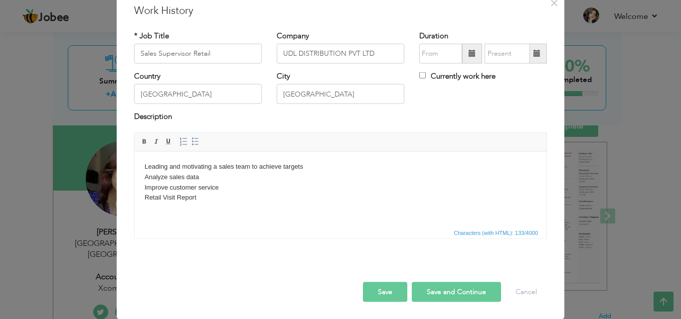
click at [377, 295] on button "Save" at bounding box center [385, 292] width 44 height 20
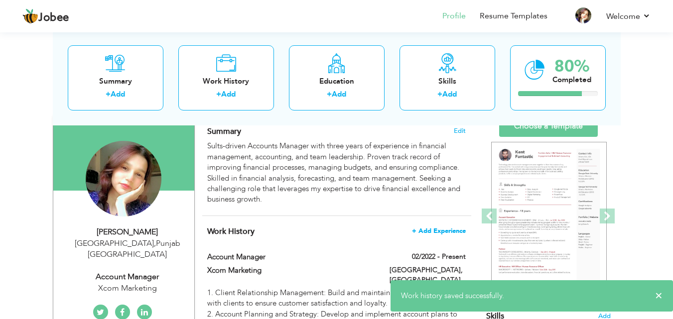
click at [455, 233] on span "+ Add Experience" at bounding box center [439, 231] width 54 height 7
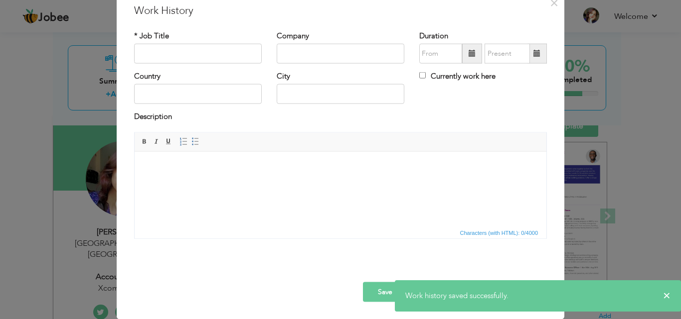
scroll to position [0, 0]
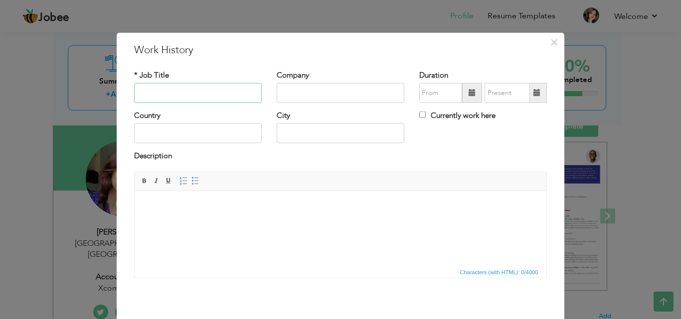
click at [242, 100] on input "text" at bounding box center [198, 93] width 128 height 20
type input "Account Assistant"
type input "Mohib Textile"
click at [165, 132] on input "text" at bounding box center [198, 134] width 128 height 20
type input "[GEOGRAPHIC_DATA]"
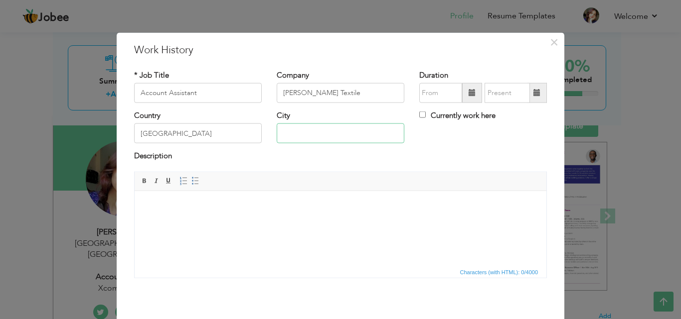
type input "[GEOGRAPHIC_DATA]"
click at [375, 95] on input "Mohib Textile" at bounding box center [341, 93] width 128 height 20
type input "[PERSON_NAME] Textile Limited"
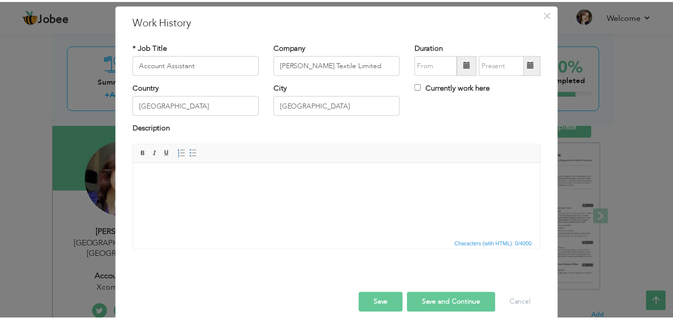
scroll to position [29, 0]
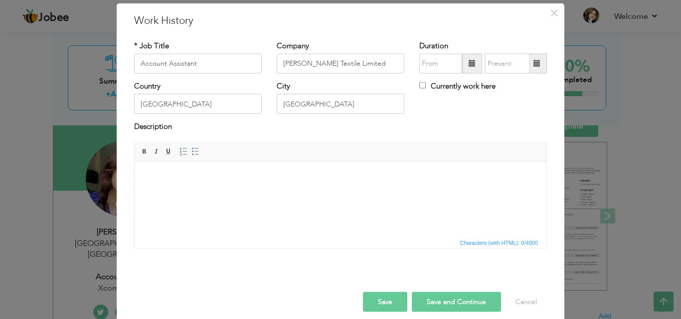
click at [393, 299] on button "Save" at bounding box center [385, 302] width 44 height 20
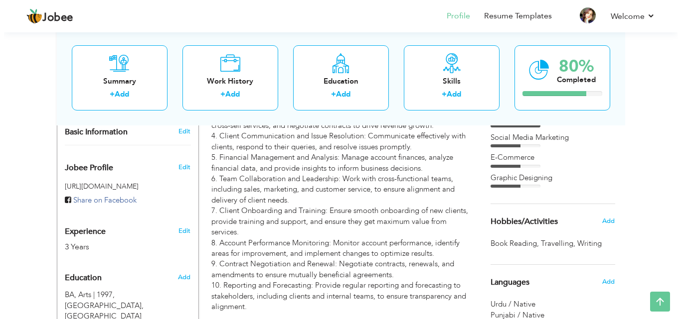
scroll to position [297, 0]
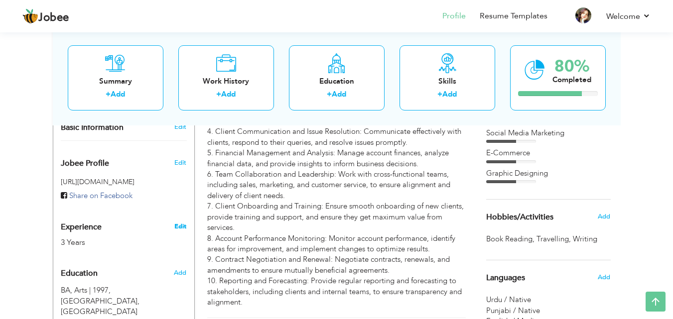
click at [177, 222] on link "Edit" at bounding box center [180, 226] width 12 height 9
select select "number:166"
select select "number:5"
type input "Xcom Marketing"
type input "Account Manager"
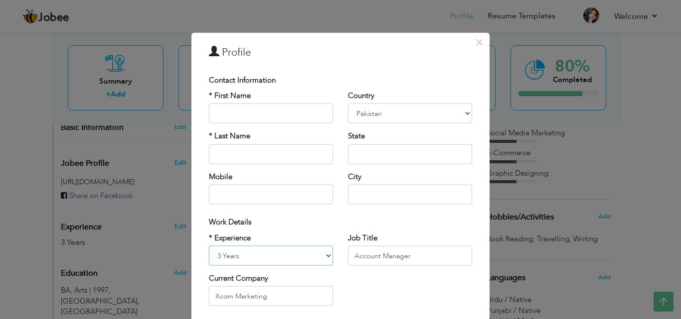
click at [255, 254] on select "Entry Level Less than 1 Year 1 Year 2 Years 3 Years 4 Years 5 Years 6 Years 7 Y…" at bounding box center [271, 256] width 124 height 20
select select "number:7"
click at [209, 246] on select "Entry Level Less than 1 Year 1 Year 2 Years 3 Years 4 Years 5 Years 6 Years 7 Y…" at bounding box center [271, 256] width 124 height 20
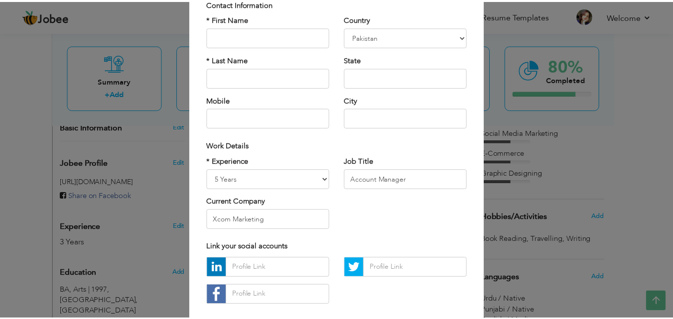
scroll to position [130, 0]
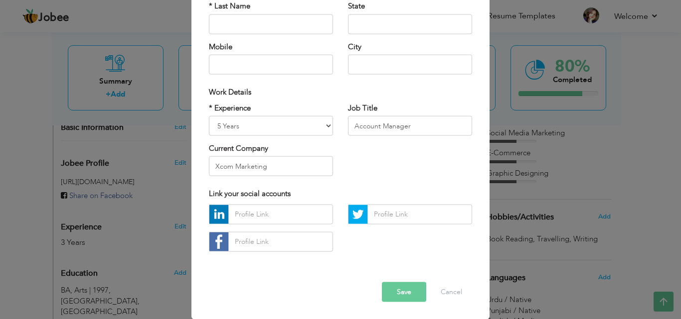
click at [397, 294] on button "Save" at bounding box center [404, 292] width 44 height 20
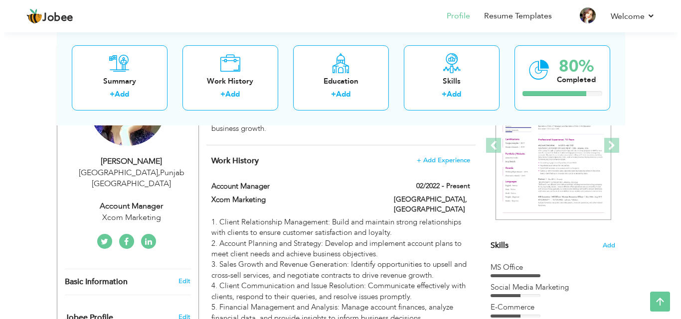
scroll to position [141, 0]
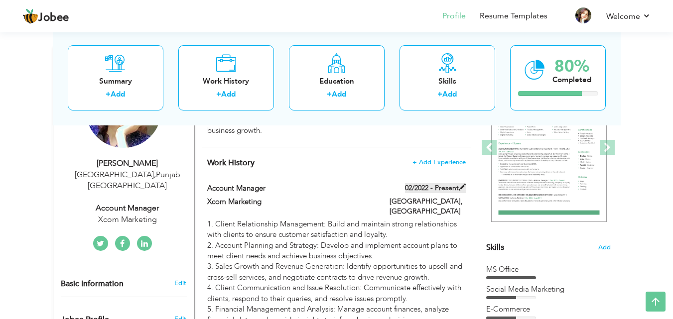
click at [465, 186] on span at bounding box center [462, 187] width 7 height 7
type input "Account Manager"
type input "Xcom Marketing"
type input "02/2022"
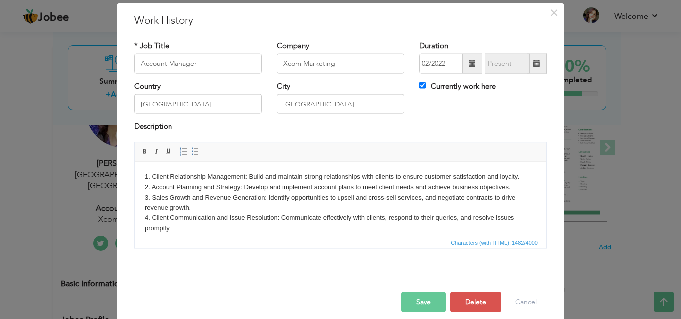
scroll to position [0, 0]
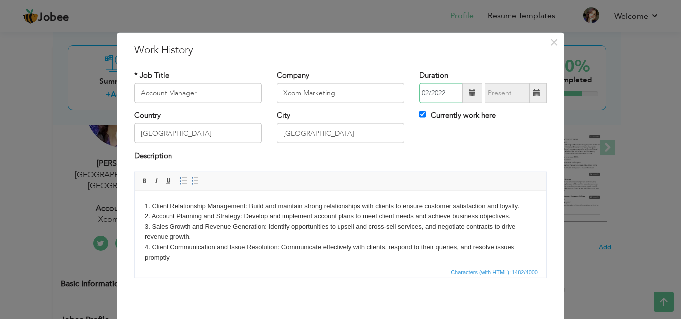
click at [444, 95] on input "02/2022" at bounding box center [440, 93] width 43 height 20
click at [533, 93] on span at bounding box center [536, 92] width 7 height 7
click at [533, 92] on span at bounding box center [536, 92] width 7 height 7
click at [419, 115] on input "Currently work here" at bounding box center [422, 115] width 6 height 6
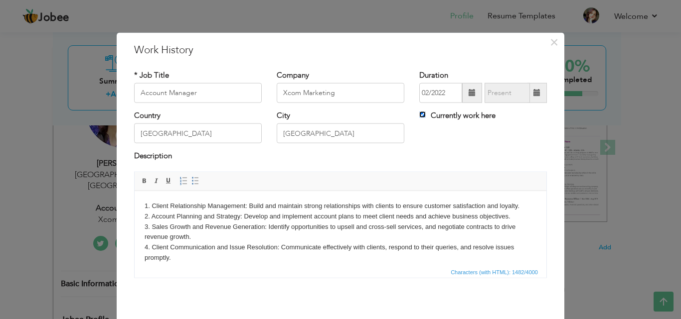
checkbox input "false"
click at [533, 95] on span at bounding box center [536, 92] width 7 height 7
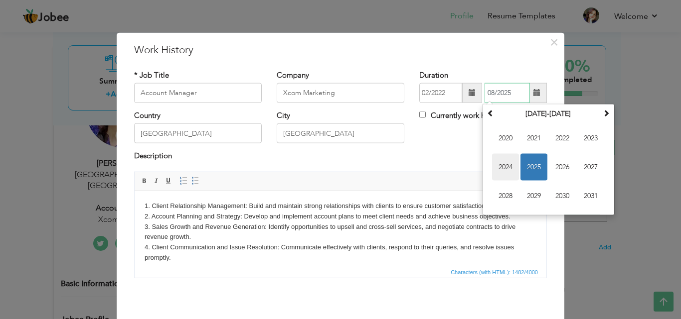
click at [505, 165] on span "2024" at bounding box center [505, 167] width 27 height 27
click at [504, 165] on span "May" at bounding box center [505, 167] width 27 height 27
type input "05/2024"
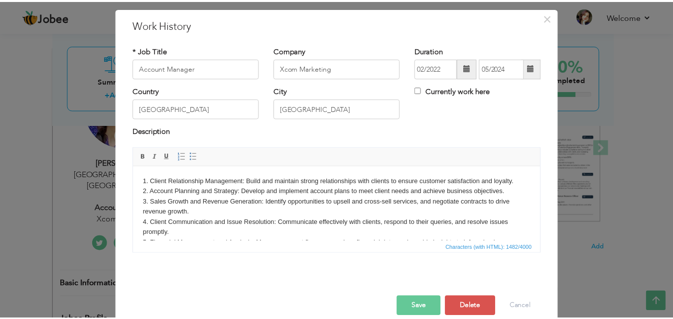
scroll to position [39, 0]
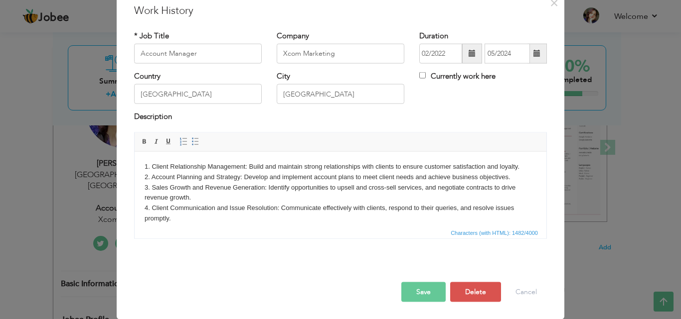
click at [426, 288] on button "Save" at bounding box center [423, 292] width 44 height 20
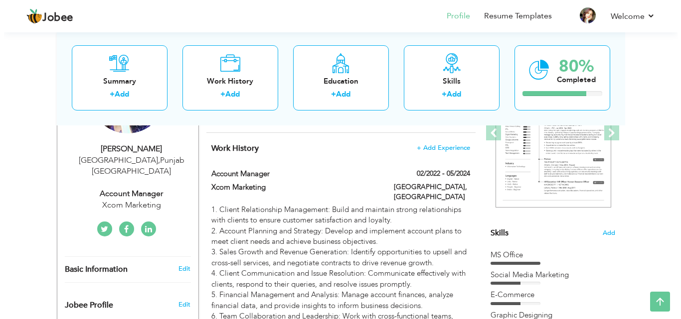
scroll to position [160, 0]
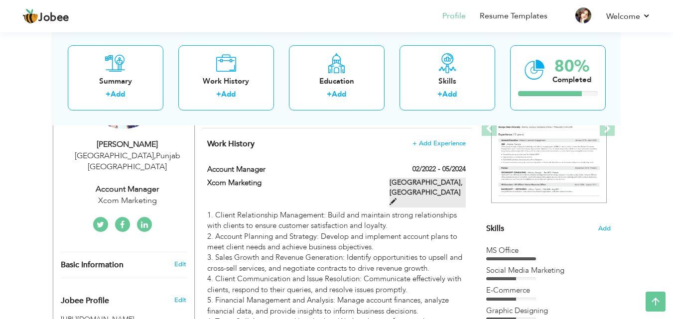
click at [397, 198] on span at bounding box center [393, 201] width 7 height 7
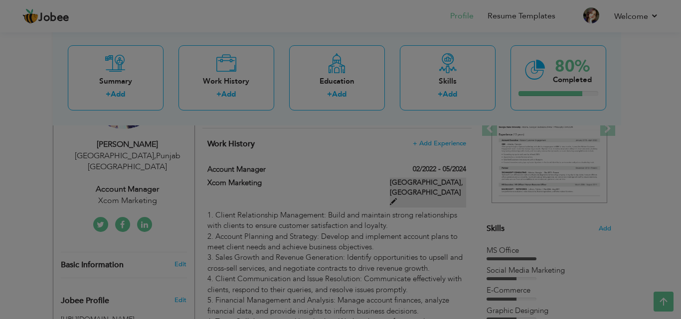
scroll to position [0, 0]
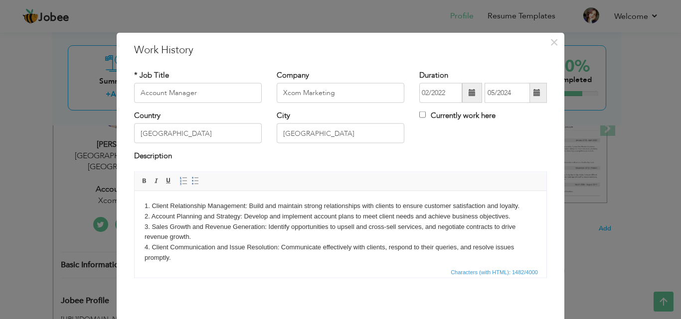
click at [287, 221] on body "1. Client Relationship Management: Build and maintain strong relationships with…" at bounding box center [341, 289] width 392 height 176
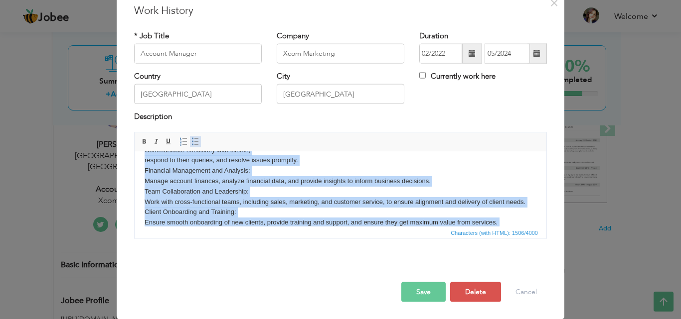
scroll to position [151, 0]
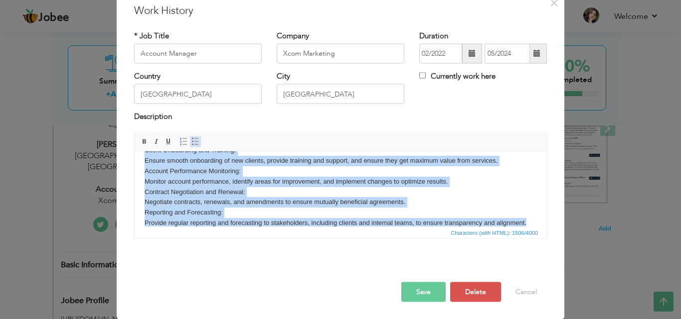
click at [191, 142] on span at bounding box center [195, 142] width 8 height 8
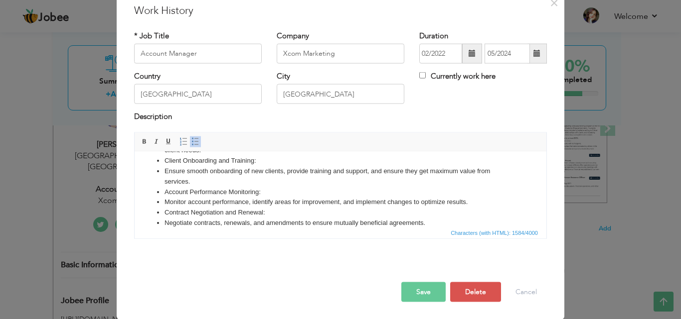
click at [280, 190] on li "Account Performance Monitoring:" at bounding box center [340, 192] width 352 height 10
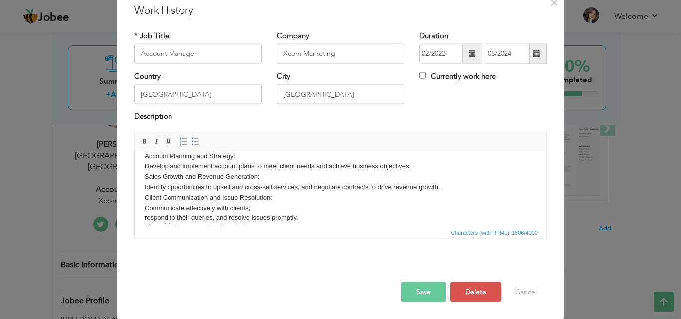
scroll to position [11, 0]
click at [190, 139] on link "Insert/Remove Bulleted List" at bounding box center [195, 141] width 11 height 11
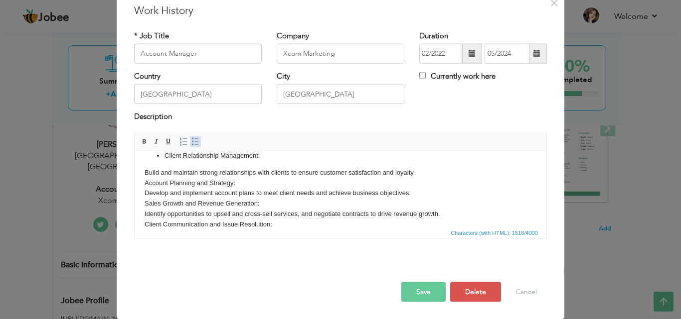
click at [191, 141] on span at bounding box center [195, 142] width 8 height 8
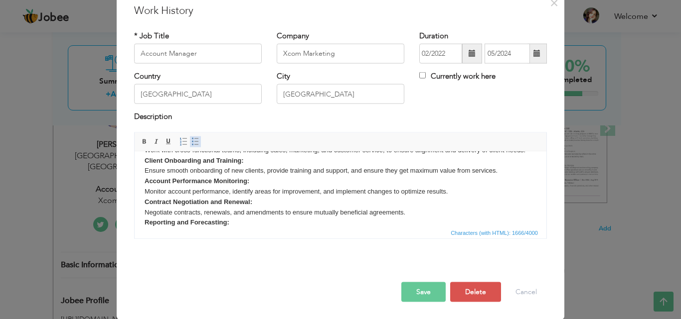
scroll to position [141, 0]
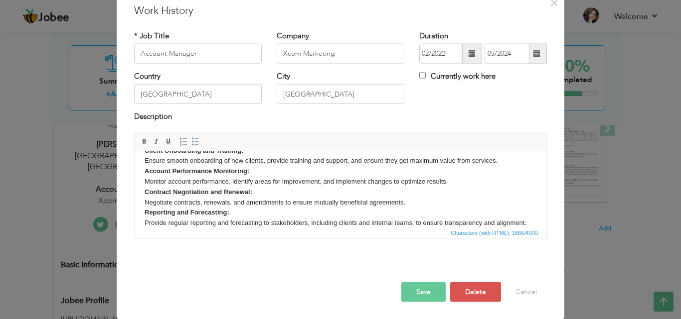
click at [422, 290] on button "Save" at bounding box center [423, 292] width 44 height 20
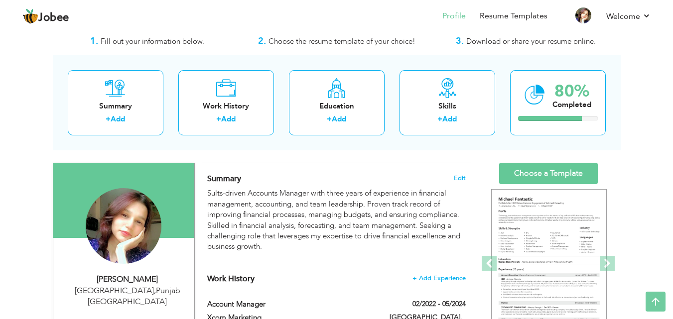
scroll to position [0, 0]
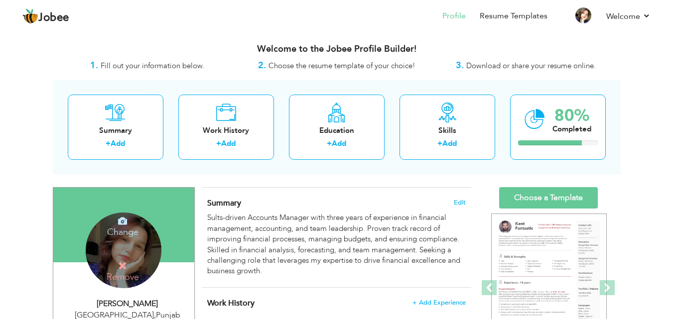
click at [125, 233] on h4 "Change" at bounding box center [122, 226] width 71 height 24
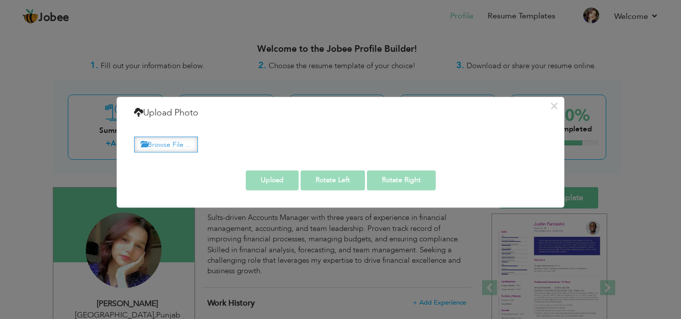
click at [185, 145] on label "Browse File ..." at bounding box center [166, 144] width 64 height 15
click at [0, 0] on input "Browse File ..." at bounding box center [0, 0] width 0 height 0
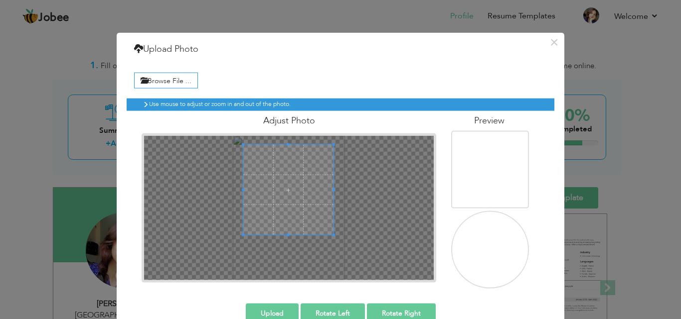
click at [287, 183] on span at bounding box center [288, 190] width 90 height 90
click at [287, 314] on button "Upload" at bounding box center [272, 313] width 53 height 20
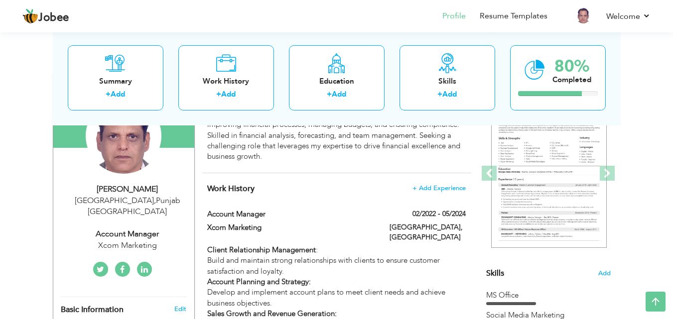
scroll to position [97, 0]
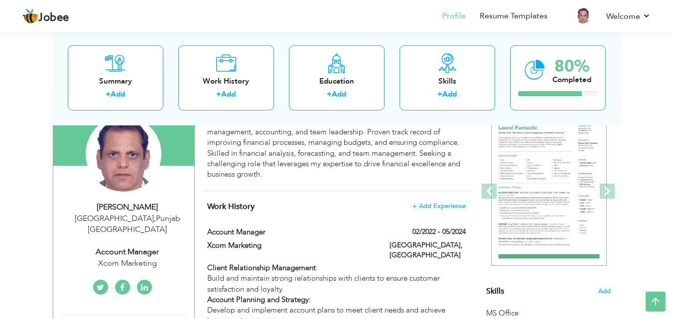
drag, startPoint x: 666, startPoint y: 42, endPoint x: 679, endPoint y: 79, distance: 39.1
click at [673, 79] on html "Jobee Profile Resume Templates Resume Templates Cover Letters About My Resume W…" at bounding box center [336, 62] width 673 height 319
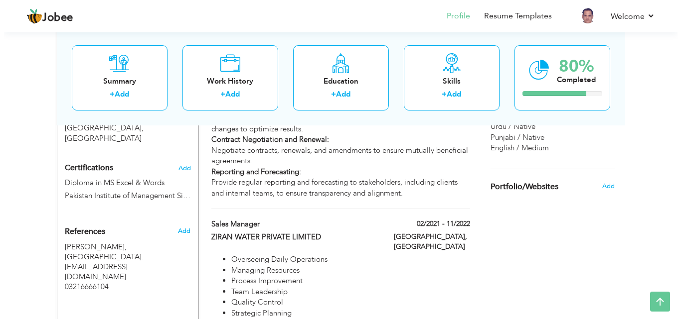
scroll to position [473, 0]
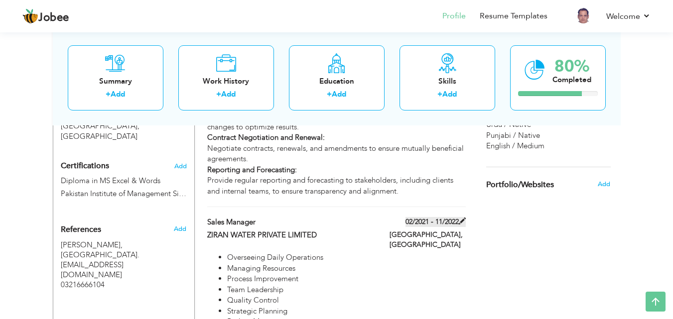
click at [462, 218] on span at bounding box center [462, 221] width 7 height 7
type input "Sales Manager"
type input "ZIRAN WATER PRIVATE LIMITED"
type input "02/2021"
type input "11/2022"
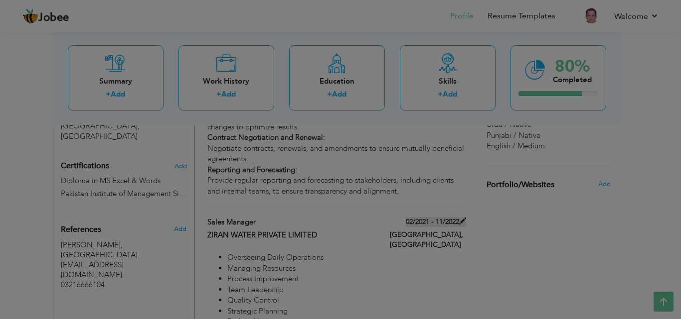
scroll to position [0, 0]
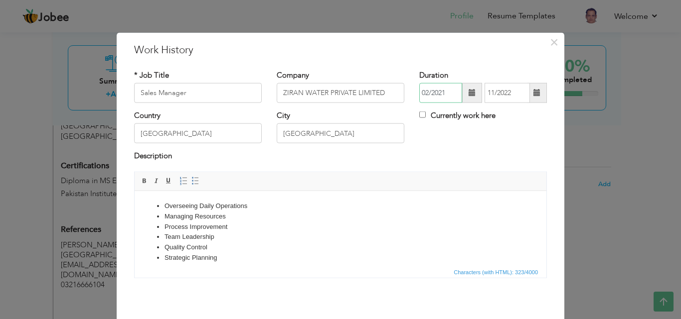
click at [447, 90] on input "02/2021" at bounding box center [440, 93] width 43 height 20
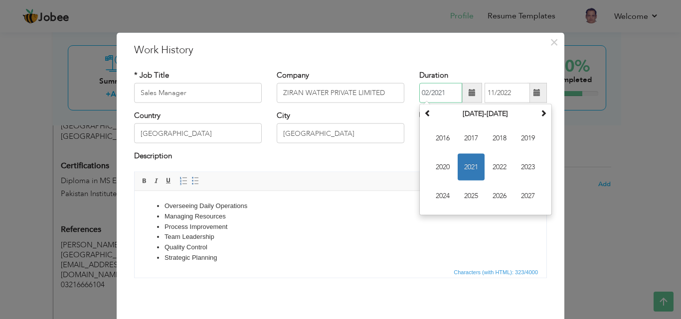
click at [447, 90] on input "02/2021" at bounding box center [440, 93] width 43 height 20
type input "02/2018"
click at [414, 228] on li "Process Improvement" at bounding box center [340, 227] width 352 height 10
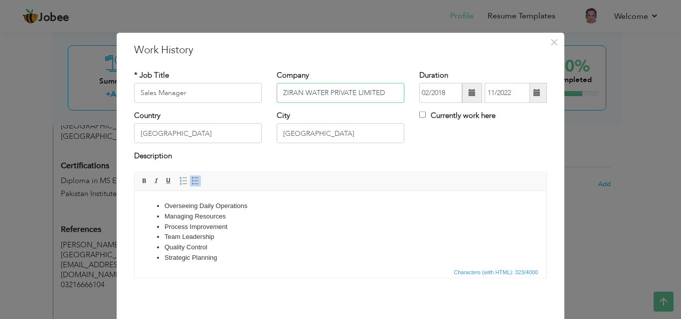
click at [382, 91] on input "ZIRAN WATER PRIVATE LIMITED" at bounding box center [341, 93] width 128 height 20
type input "Z"
type input "Ziran Water Private Limited"
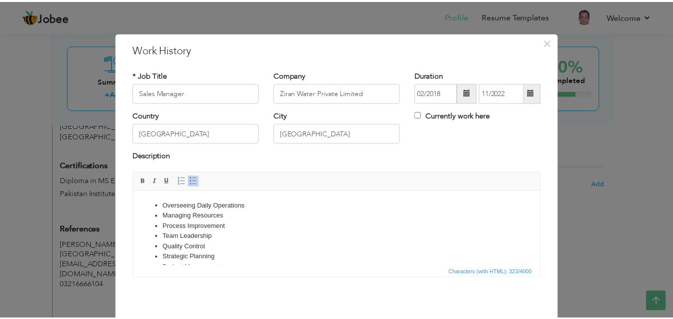
scroll to position [39, 0]
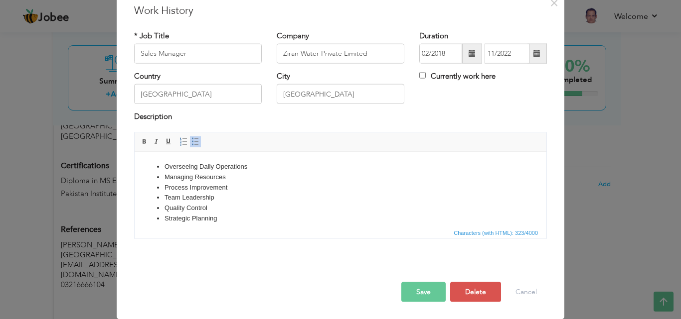
click at [426, 286] on button "Save" at bounding box center [423, 292] width 44 height 20
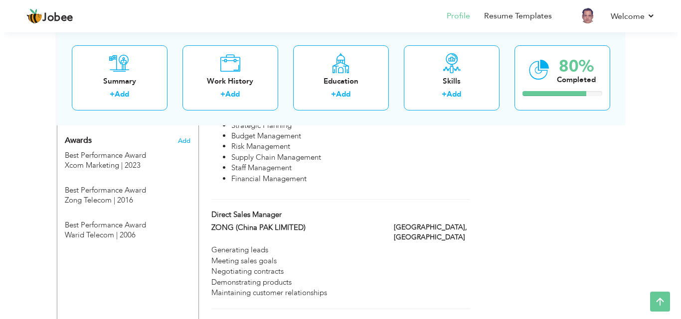
scroll to position [665, 0]
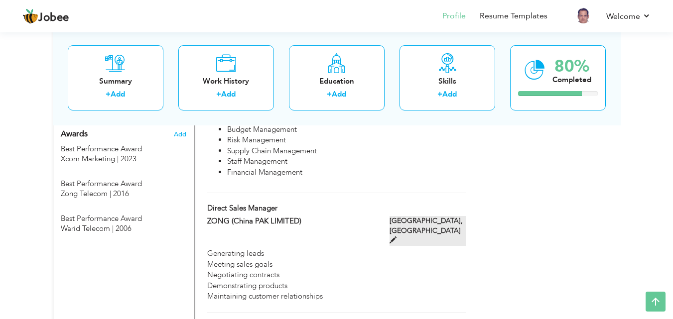
click at [397, 237] on span at bounding box center [393, 240] width 7 height 7
type input "Direct Sales Manager"
type input "ZONG (China PAK LIMITED)"
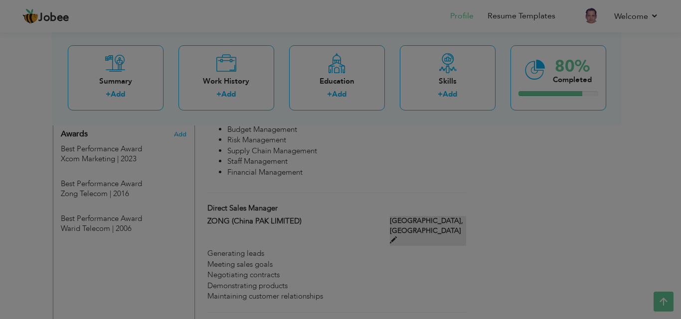
scroll to position [0, 0]
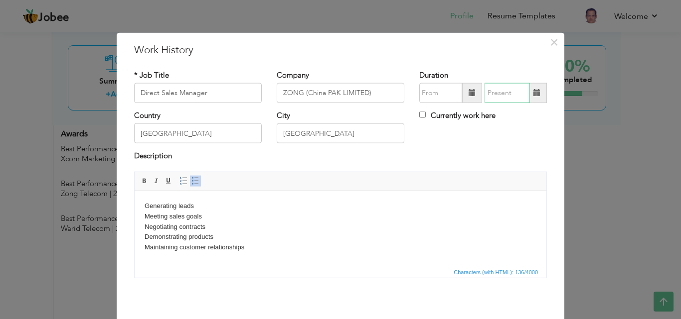
click at [500, 94] on input "text" at bounding box center [506, 93] width 45 height 20
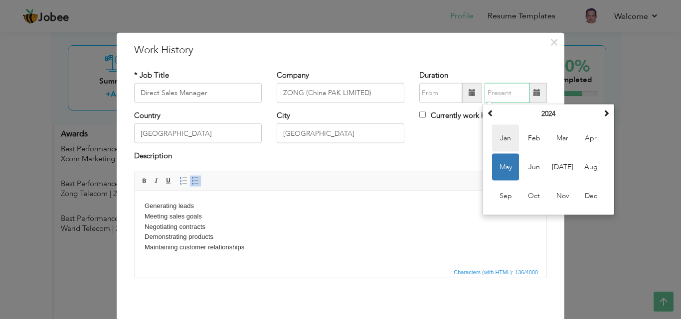
click at [507, 135] on span "Jan" at bounding box center [505, 138] width 27 height 27
click at [509, 90] on input "01/2024" at bounding box center [506, 93] width 45 height 20
type input "01/2018"
click at [444, 92] on input "text" at bounding box center [440, 93] width 43 height 20
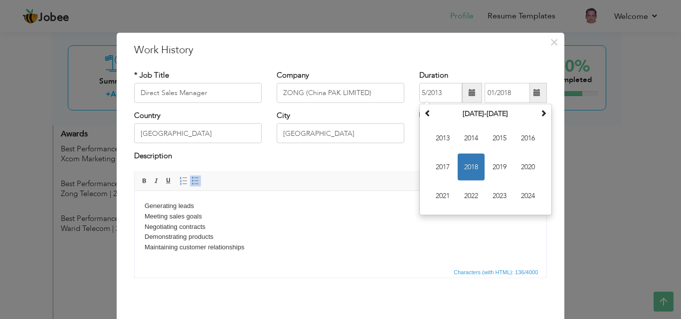
type input "05/2013"
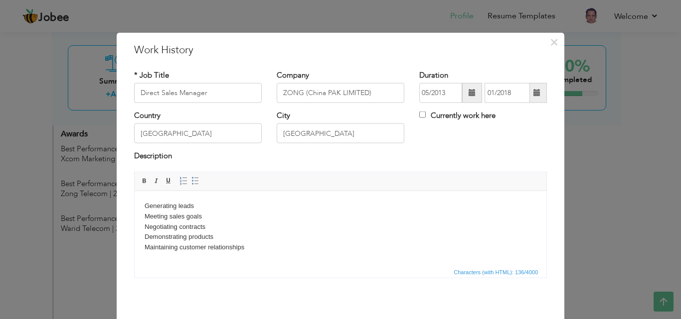
click at [406, 219] on body "Generating leads Meeting sales goals Negotiating contracts Demonstrating produc…" at bounding box center [341, 227] width 392 height 52
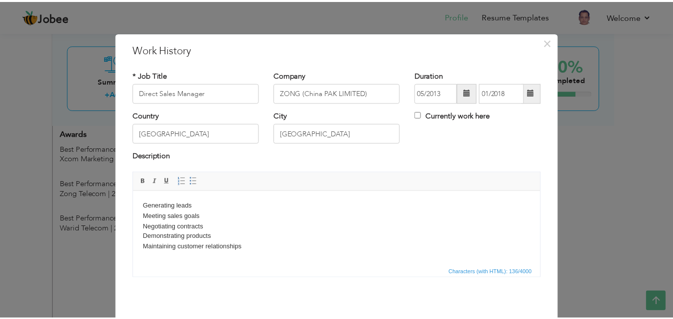
scroll to position [39, 0]
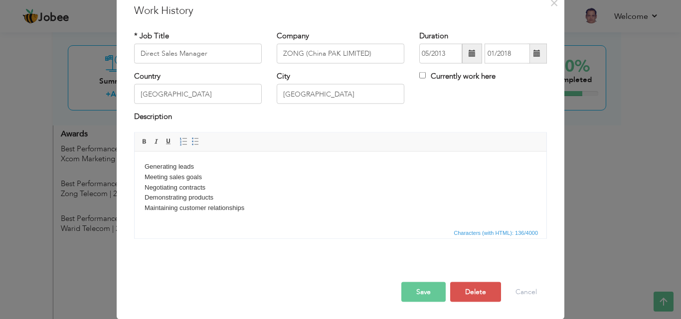
click at [427, 288] on button "Save" at bounding box center [423, 292] width 44 height 20
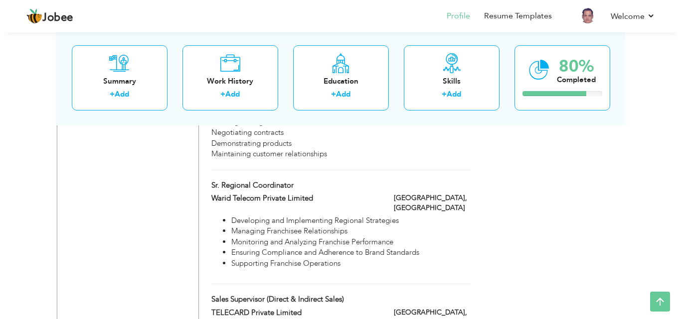
scroll to position [796, 0]
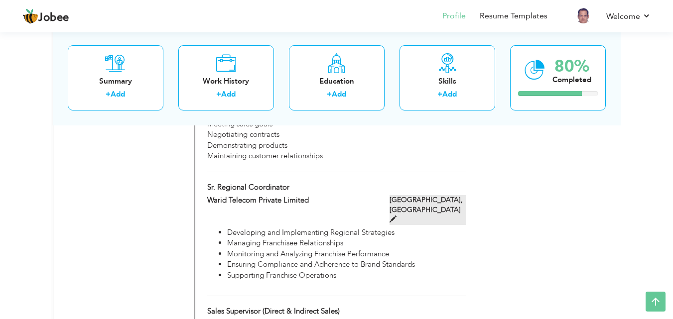
click at [397, 216] on span at bounding box center [393, 219] width 7 height 7
type input "Sr. Regional Coordinator"
type input "Warid Telecom Private Limited"
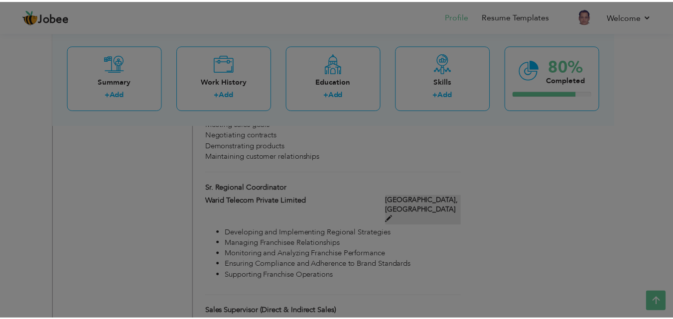
scroll to position [0, 0]
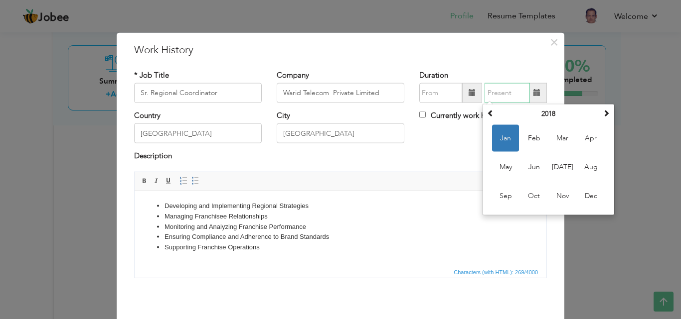
click at [514, 94] on input "text" at bounding box center [506, 93] width 45 height 20
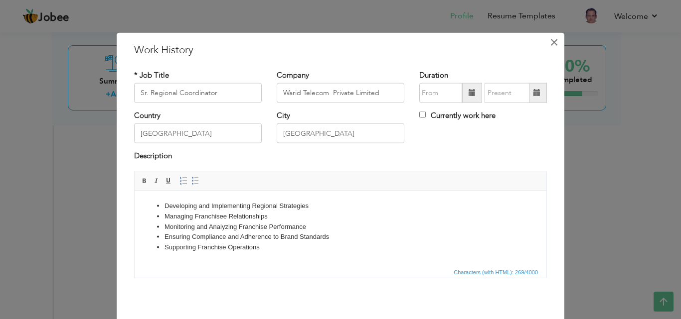
click at [550, 49] on span "×" at bounding box center [554, 42] width 8 height 18
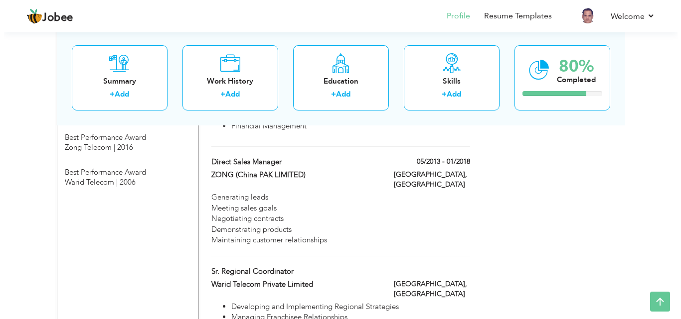
scroll to position [710, 0]
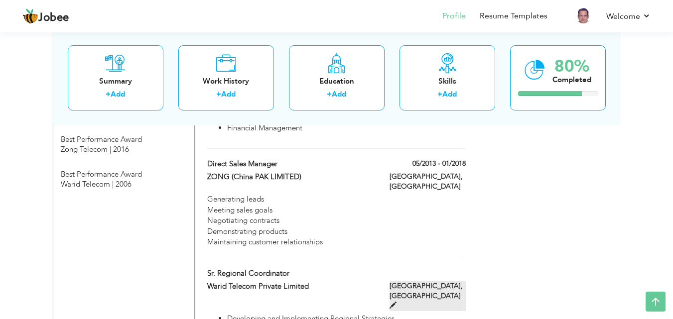
click at [397, 302] on span at bounding box center [393, 305] width 7 height 7
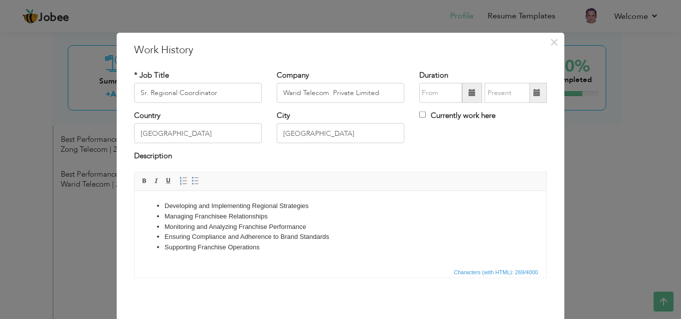
click at [533, 95] on span at bounding box center [536, 92] width 7 height 7
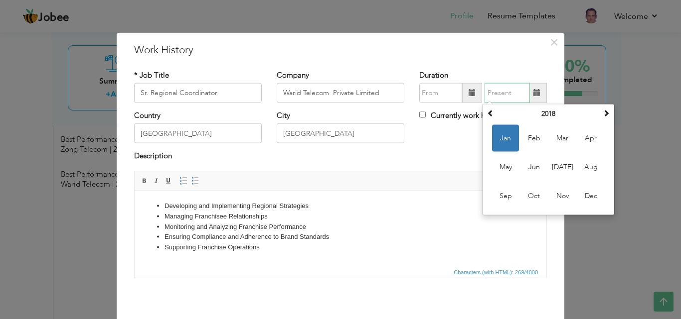
click at [498, 141] on span "Jan" at bounding box center [505, 138] width 27 height 27
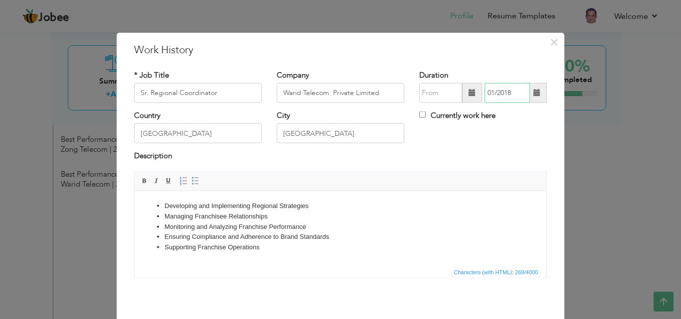
click at [518, 95] on input "01/2018" at bounding box center [506, 93] width 45 height 20
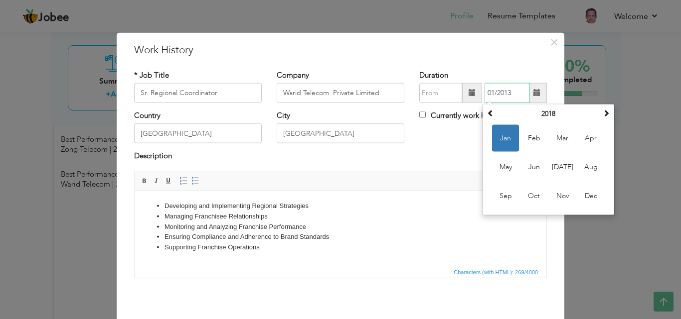
click at [488, 90] on input "01/2013" at bounding box center [506, 93] width 45 height 20
click at [487, 94] on input "01/2013" at bounding box center [506, 93] width 45 height 20
type input "04/2013"
click at [451, 176] on span "Editor toolbars Basic Styles Bold Italic Underline Paragraph Insert/Remove Numb…" at bounding box center [341, 181] width 412 height 19
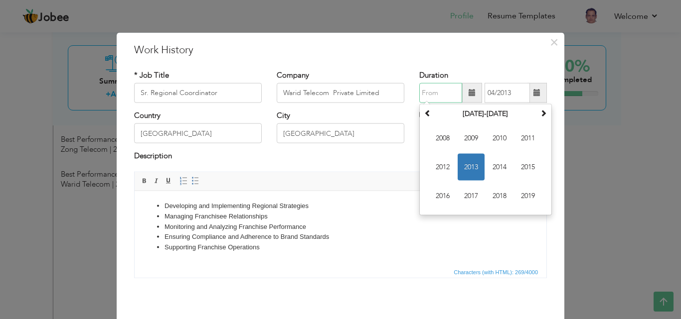
click at [446, 91] on input "text" at bounding box center [440, 93] width 43 height 20
type input "2"
type input "05/2005"
click at [439, 245] on li "Supporting Franchise Operations" at bounding box center [340, 247] width 352 height 10
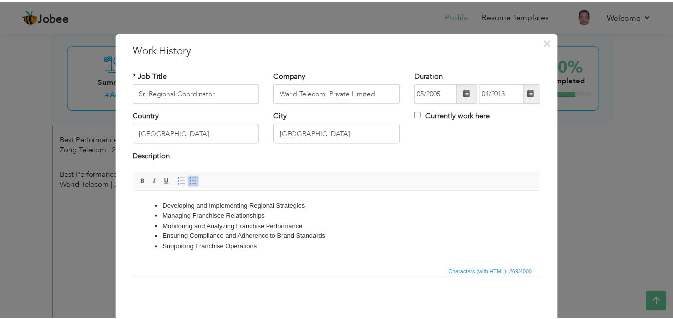
scroll to position [39, 0]
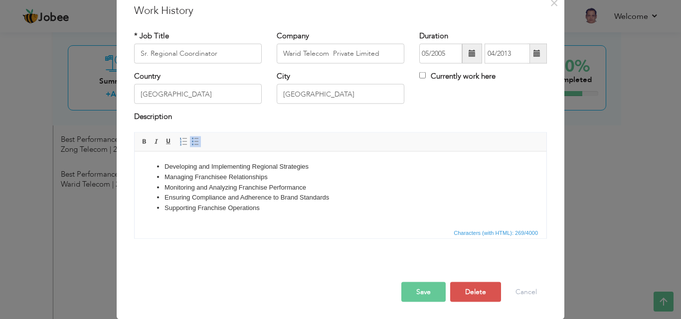
click at [422, 291] on button "Save" at bounding box center [423, 292] width 44 height 20
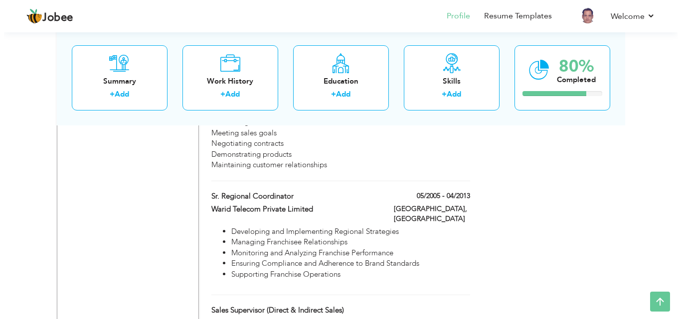
scroll to position [820, 0]
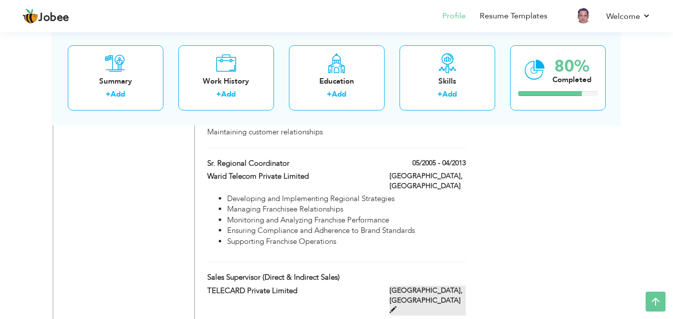
click at [397, 306] on span at bounding box center [393, 309] width 7 height 7
type input "Sales Supervisor (Direct & Indirect Sales)"
type input "TELECARD Private Limited"
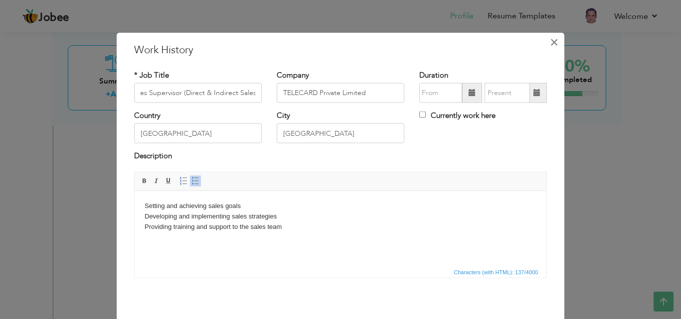
scroll to position [0, 0]
click at [550, 42] on span "×" at bounding box center [554, 42] width 8 height 18
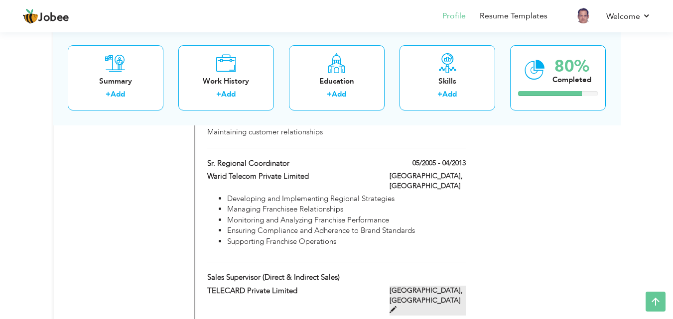
click at [397, 306] on span at bounding box center [393, 309] width 7 height 7
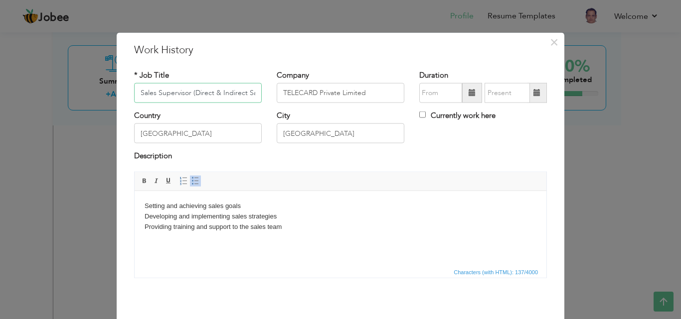
scroll to position [0, 9]
click at [506, 98] on input "text" at bounding box center [506, 93] width 45 height 20
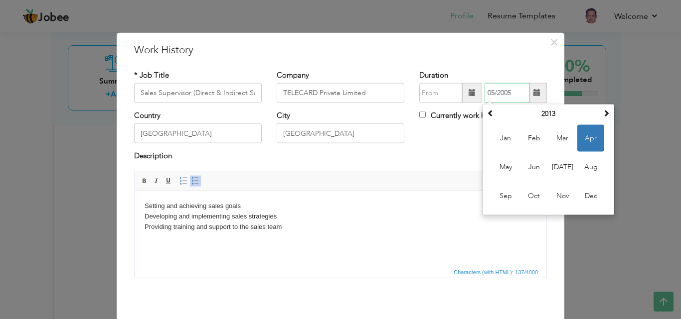
type input "05/2005"
click at [437, 96] on input "text" at bounding box center [440, 93] width 43 height 20
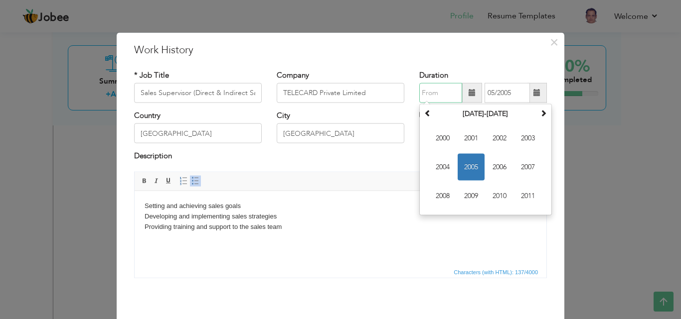
type input "1"
type input "05/2001"
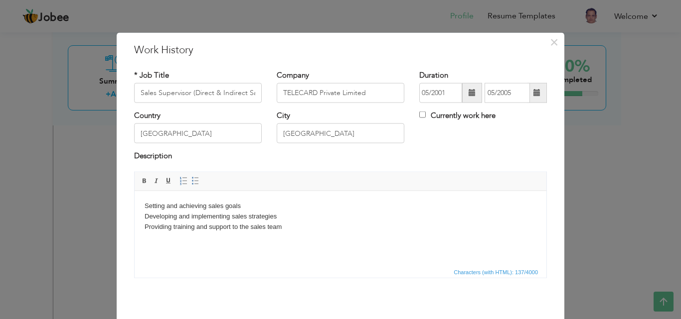
click at [410, 228] on body "Setting and achieving sales goals Developing and implementing sales strategies …" at bounding box center [341, 216] width 392 height 31
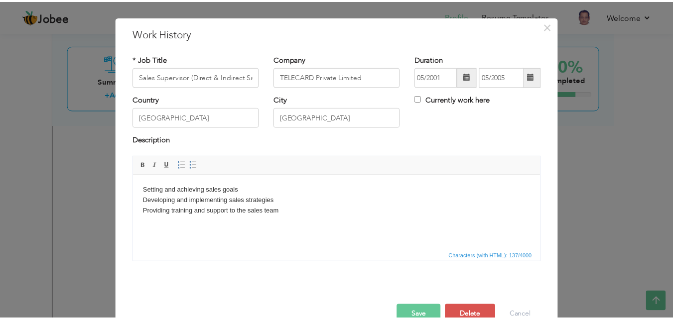
scroll to position [20, 0]
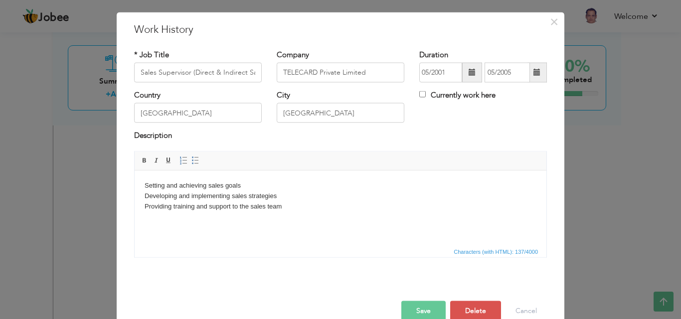
click at [425, 314] on button "Save" at bounding box center [423, 311] width 44 height 20
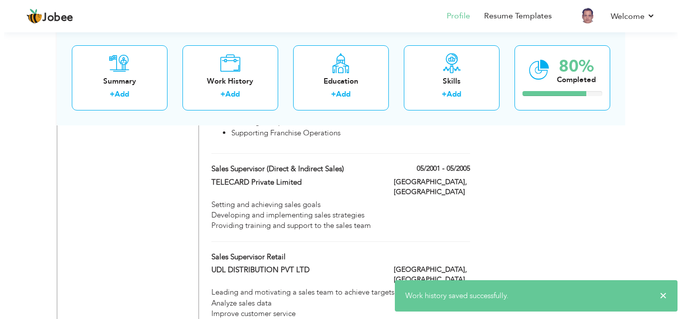
scroll to position [937, 0]
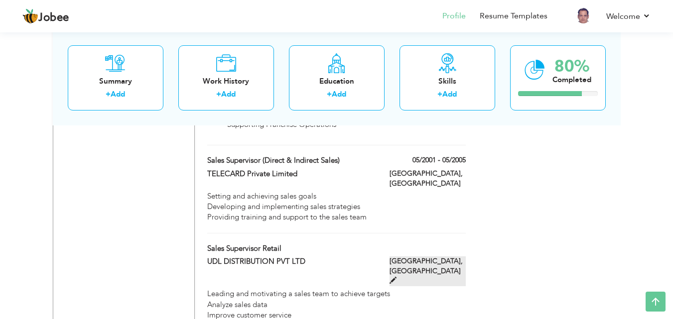
click at [397, 277] on span at bounding box center [393, 280] width 7 height 7
type input "Sales Supervisor Retail"
type input "UDL DISTRIBUTION PVT LTD"
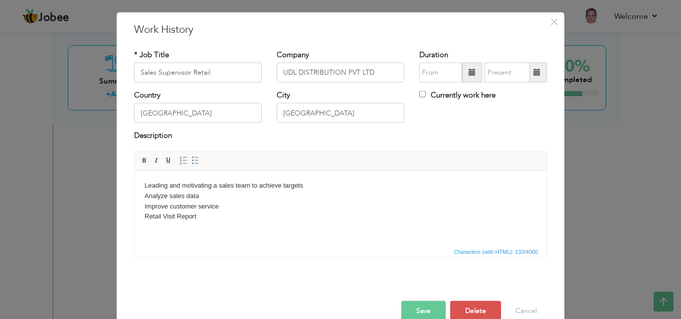
scroll to position [0, 0]
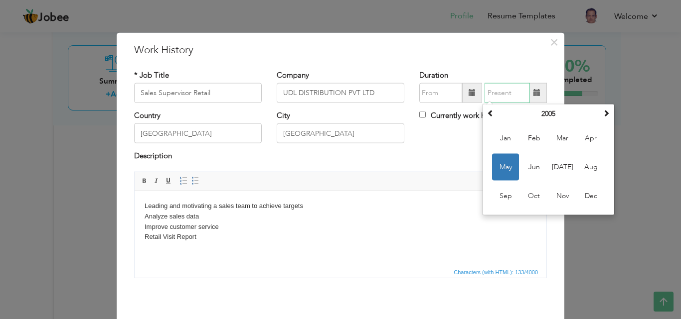
click at [505, 88] on input "text" at bounding box center [506, 93] width 45 height 20
type input "05/2001"
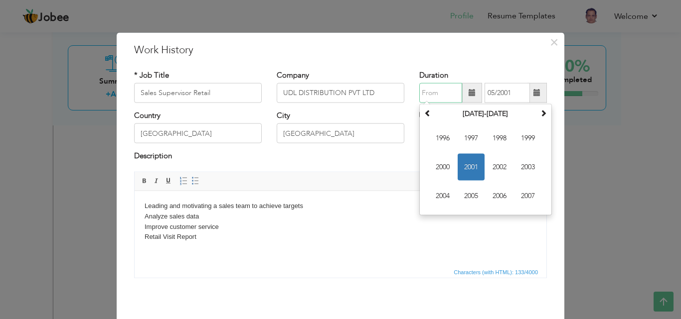
click at [444, 92] on input "text" at bounding box center [440, 93] width 43 height 20
click at [443, 92] on input "05/2001" at bounding box center [440, 93] width 43 height 20
type input "05/1998"
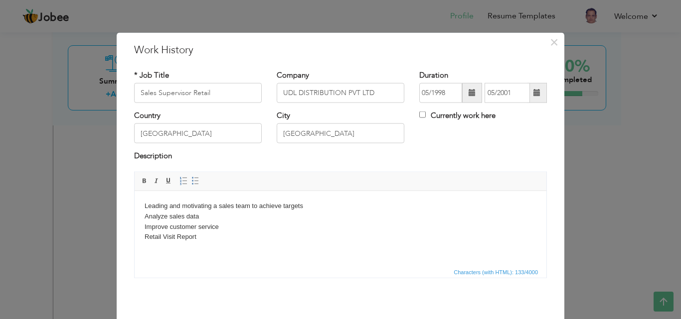
click at [387, 231] on body "Leading and motivating a sales team to achieve targets Analyze sales data Impro…" at bounding box center [341, 221] width 392 height 41
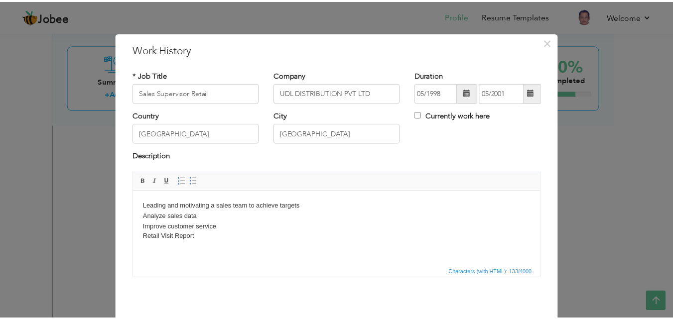
scroll to position [39, 0]
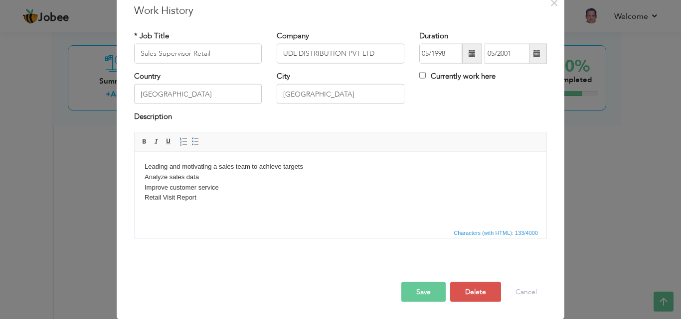
click at [432, 295] on button "Save" at bounding box center [423, 292] width 44 height 20
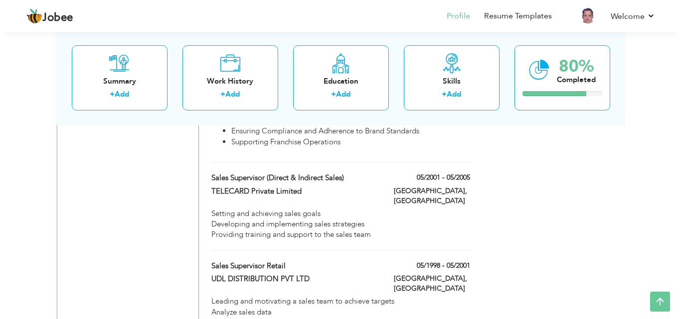
scroll to position [1017, 0]
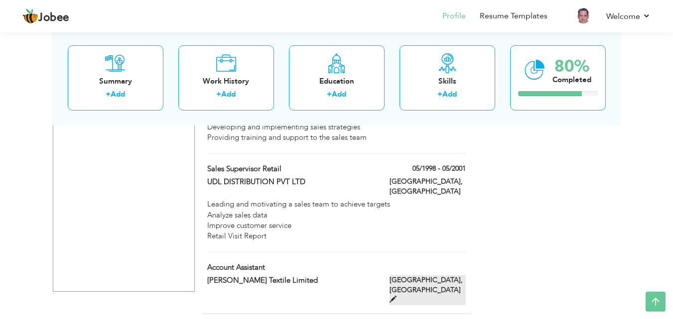
click at [397, 296] on span at bounding box center [393, 299] width 7 height 7
type input "Account Assistant"
type input "[PERSON_NAME] Textile Limited"
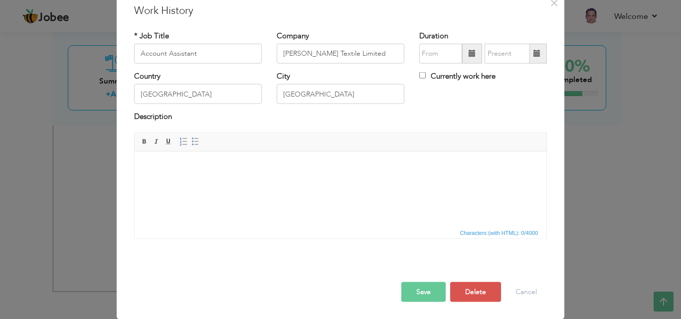
scroll to position [0, 0]
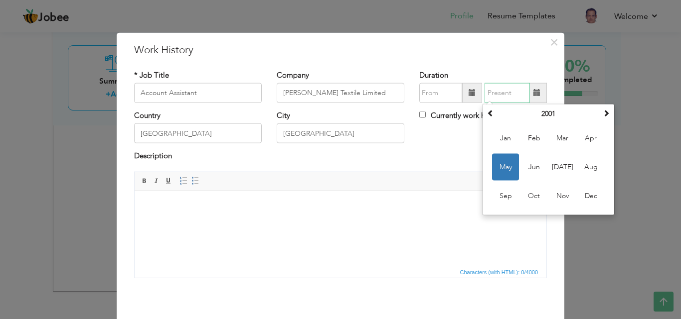
click at [500, 96] on input "text" at bounding box center [506, 93] width 45 height 20
type input "02/1998"
click at [443, 96] on input "text" at bounding box center [440, 93] width 43 height 20
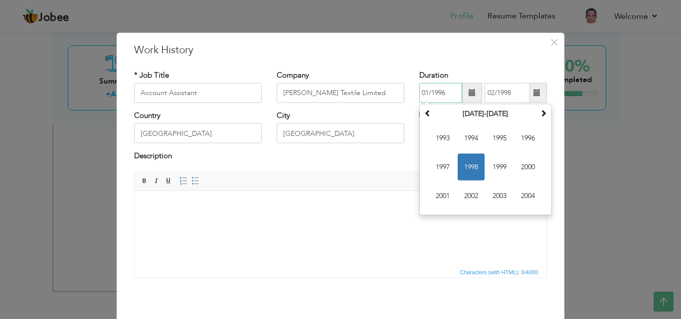
type input "01/1996"
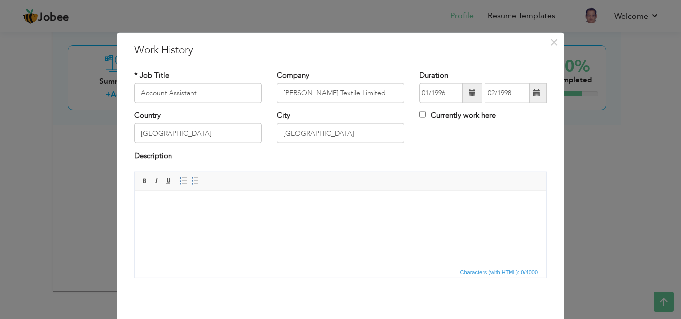
click at [394, 182] on span "Editor toolbars Basic Styles Bold Italic Underline Paragraph Insert/Remove Numb…" at bounding box center [341, 181] width 412 height 19
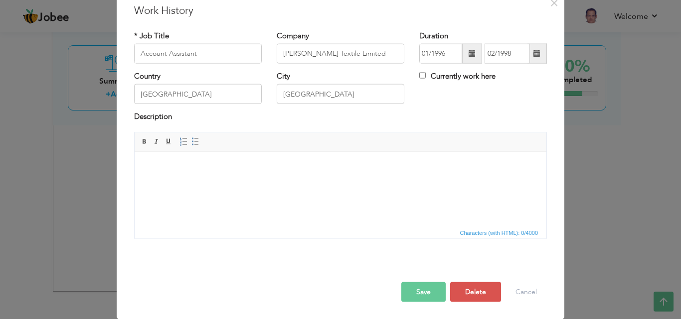
click at [423, 292] on button "Save" at bounding box center [423, 292] width 44 height 20
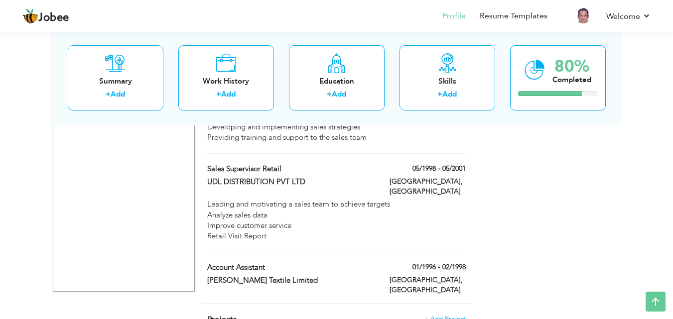
drag, startPoint x: 423, startPoint y: 291, endPoint x: 464, endPoint y: 232, distance: 71.9
click at [397, 296] on span at bounding box center [393, 299] width 7 height 7
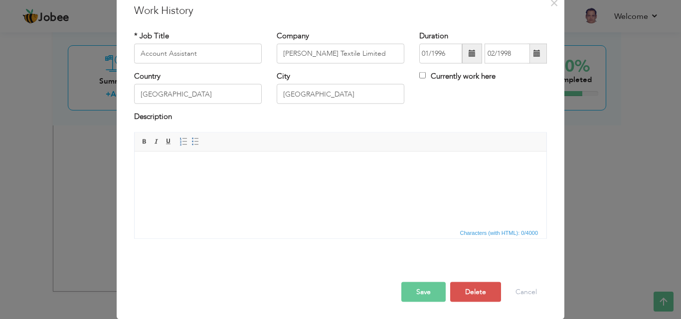
scroll to position [0, 0]
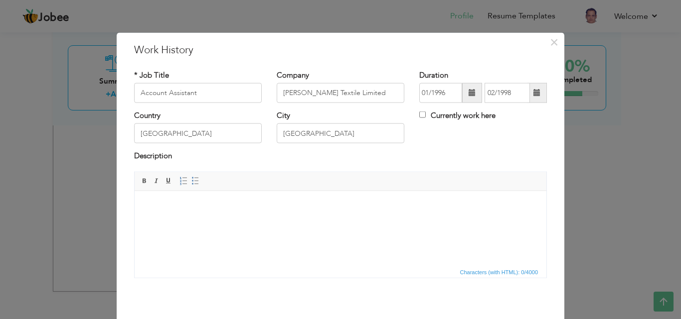
click at [291, 221] on html at bounding box center [341, 206] width 412 height 30
click at [195, 183] on span at bounding box center [195, 181] width 8 height 8
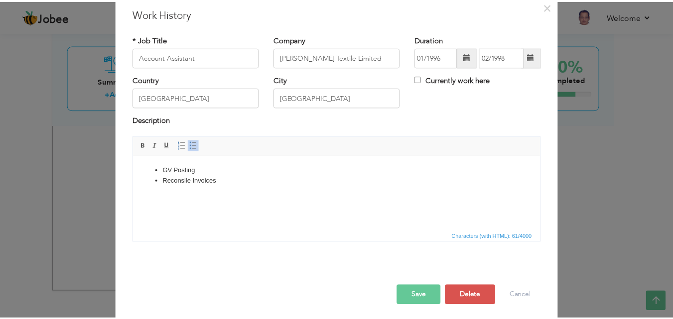
scroll to position [39, 0]
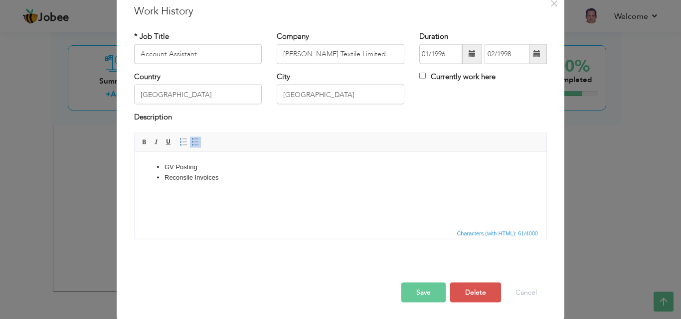
click at [410, 287] on button "Save" at bounding box center [423, 293] width 44 height 20
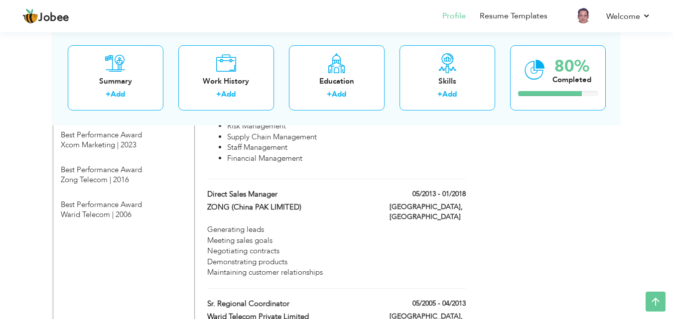
scroll to position [8, 0]
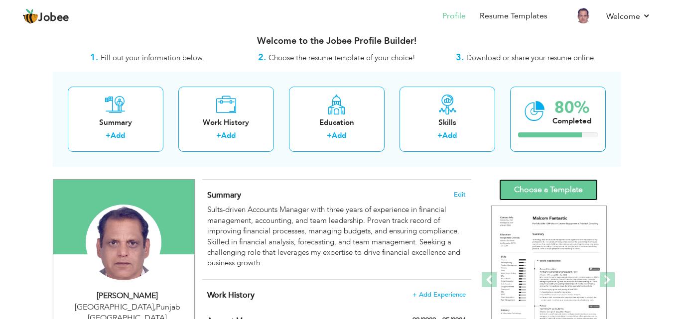
click at [530, 185] on link "Choose a Template" at bounding box center [548, 189] width 99 height 21
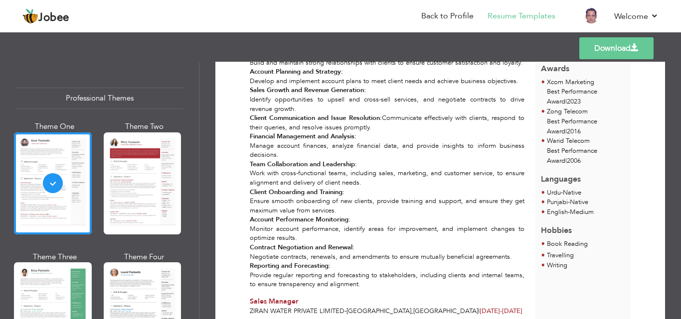
scroll to position [260, 0]
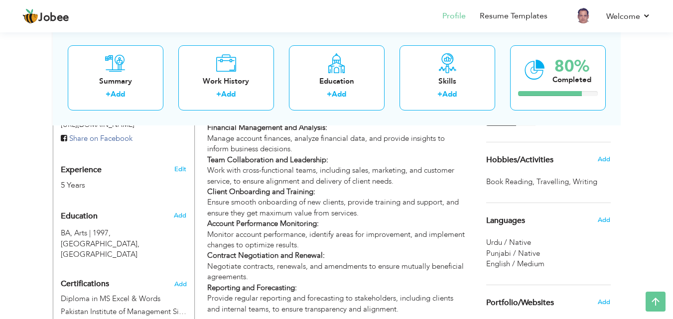
scroll to position [350, 0]
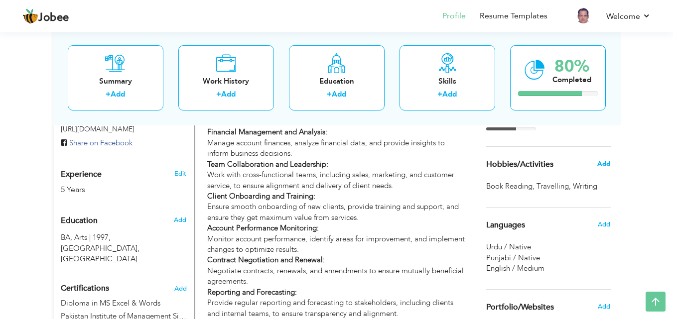
click at [602, 161] on span "Add" at bounding box center [603, 163] width 13 height 9
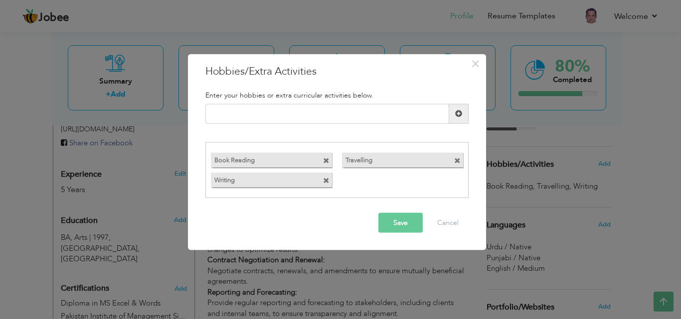
click at [327, 160] on span at bounding box center [326, 161] width 6 height 6
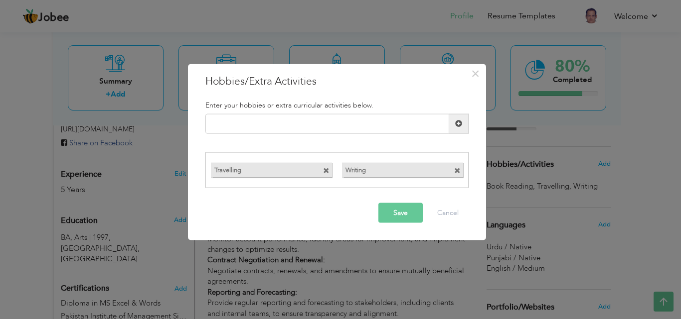
click at [459, 168] on span at bounding box center [457, 171] width 6 height 6
click at [435, 168] on div "Travelling" at bounding box center [337, 170] width 262 height 20
click at [398, 173] on div "Travelling" at bounding box center [337, 170] width 262 height 20
click at [327, 170] on span at bounding box center [326, 171] width 6 height 6
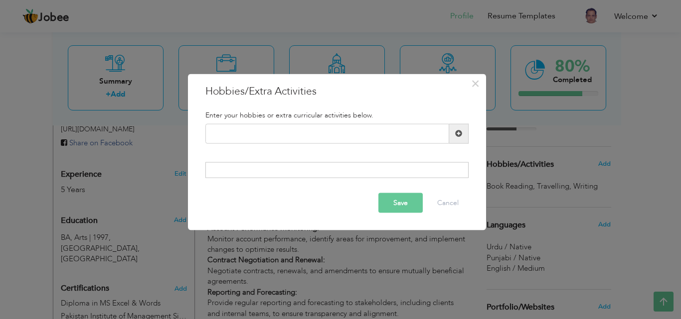
click at [327, 170] on div at bounding box center [336, 170] width 263 height 16
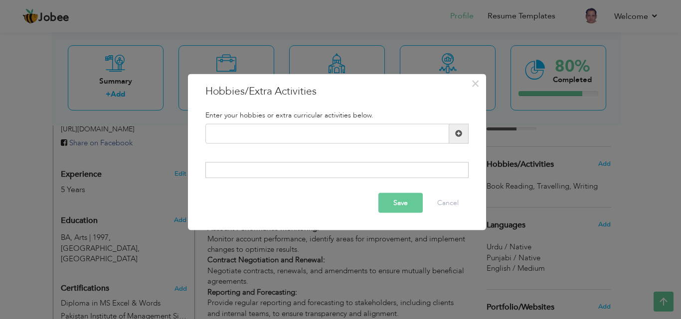
click at [327, 170] on div at bounding box center [336, 170] width 263 height 16
click at [410, 137] on input "text" at bounding box center [327, 134] width 244 height 20
type input "0"
type input "Travelling"
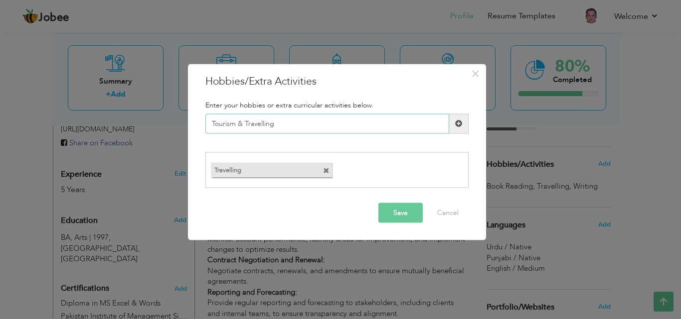
paste input "ravel & Tourism"
type input "Travel & Tourism"
click at [324, 169] on span at bounding box center [326, 171] width 6 height 6
click at [289, 126] on input "text" at bounding box center [327, 124] width 244 height 20
type input "Sports"
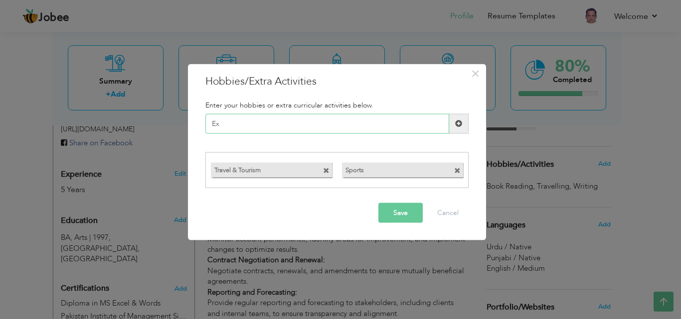
type input "E"
paste input "Exploring"
type input "Exploring"
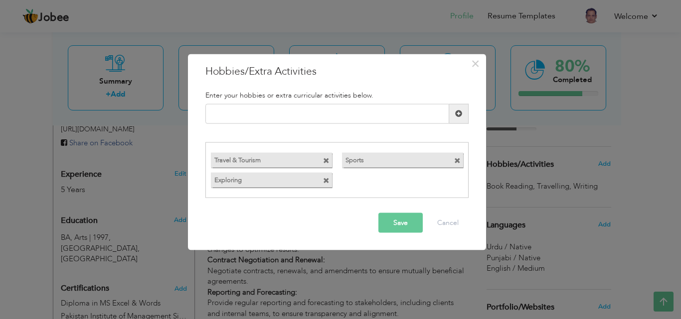
click at [398, 221] on button "Save" at bounding box center [400, 223] width 44 height 20
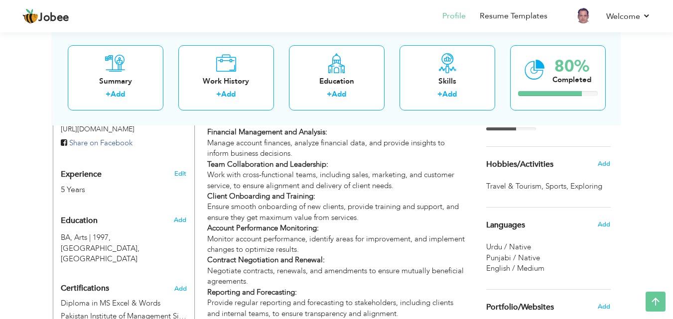
scroll to position [0, 0]
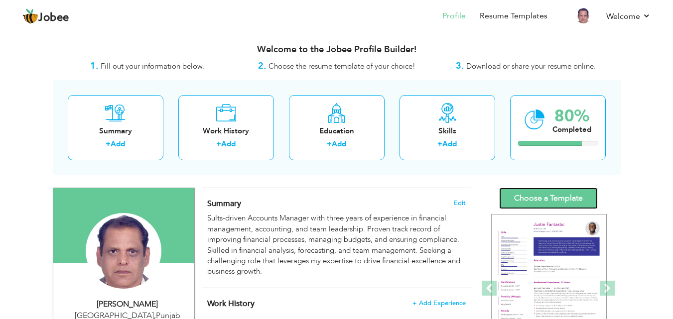
click at [533, 198] on link "Choose a Template" at bounding box center [548, 198] width 99 height 21
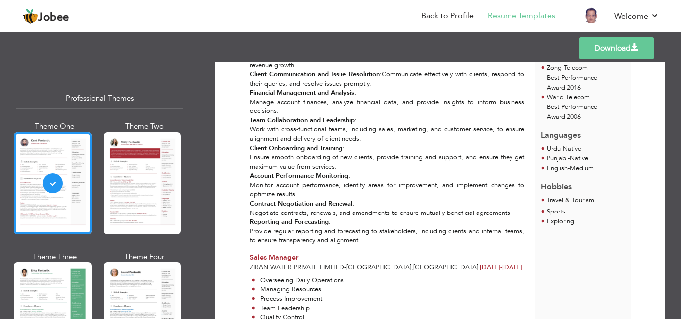
scroll to position [308, 0]
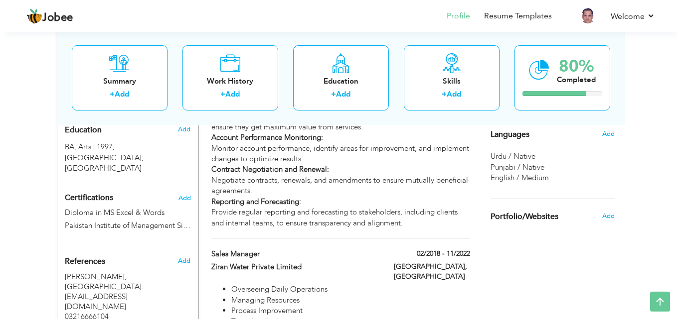
scroll to position [448, 0]
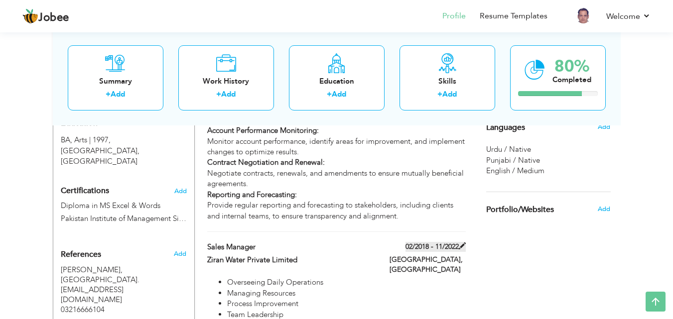
click at [462, 243] on span at bounding box center [462, 246] width 7 height 7
type input "Sales Manager"
type input "Ziran Water Private Limited"
type input "02/2018"
type input "11/2022"
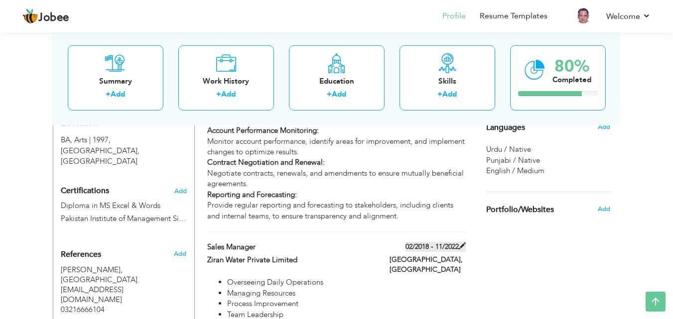
type input "[GEOGRAPHIC_DATA]"
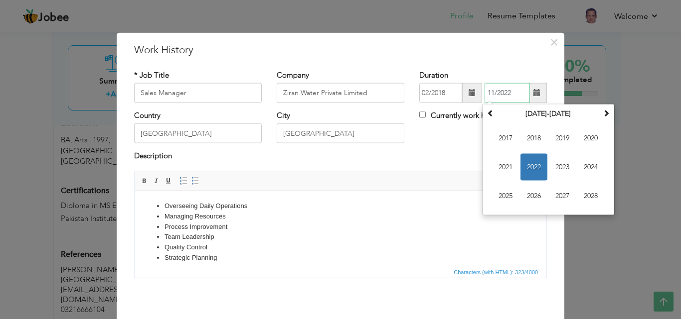
click at [491, 91] on input "11/2022" at bounding box center [506, 93] width 45 height 20
type input "01/2022"
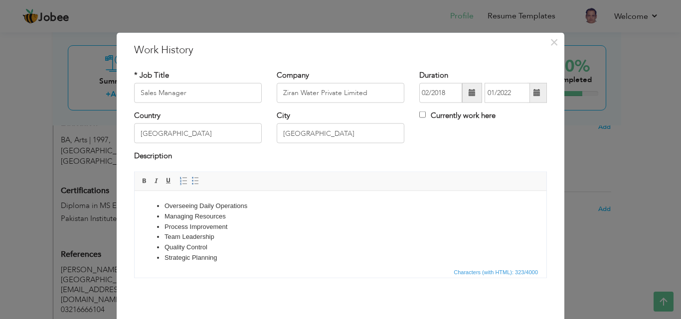
click at [436, 177] on span "Editor toolbars Basic Styles Bold Italic Underline Paragraph Insert/Remove Numb…" at bounding box center [341, 181] width 412 height 19
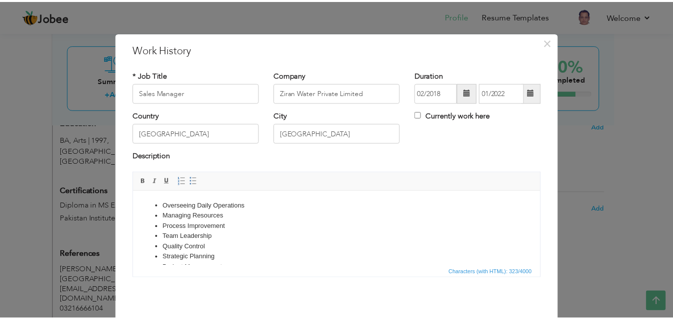
scroll to position [39, 0]
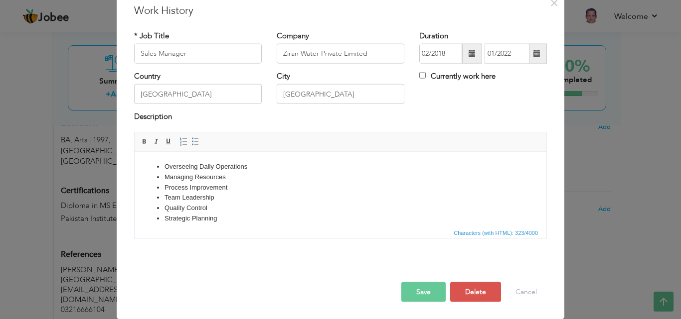
click at [417, 294] on button "Save" at bounding box center [423, 292] width 44 height 20
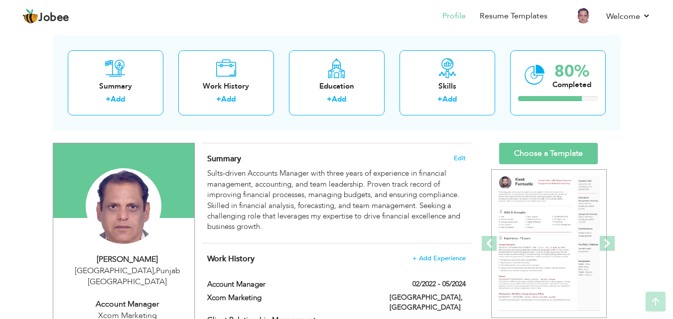
scroll to position [11, 0]
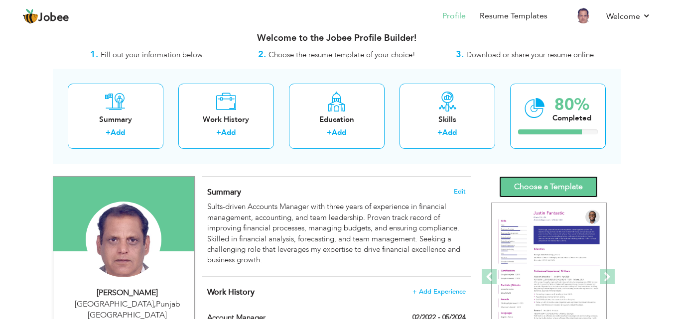
click at [553, 183] on link "Choose a Template" at bounding box center [548, 186] width 99 height 21
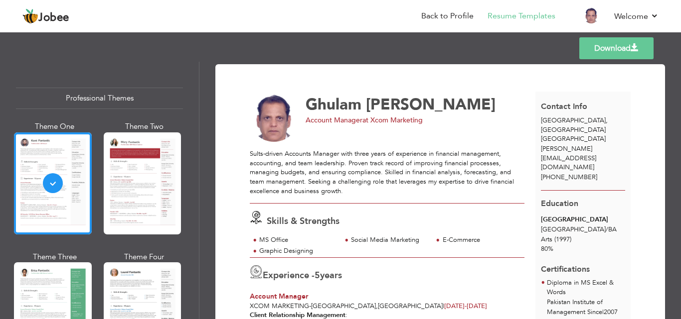
click at [602, 45] on link "Download" at bounding box center [616, 48] width 74 height 22
